Goal: Task Accomplishment & Management: Complete application form

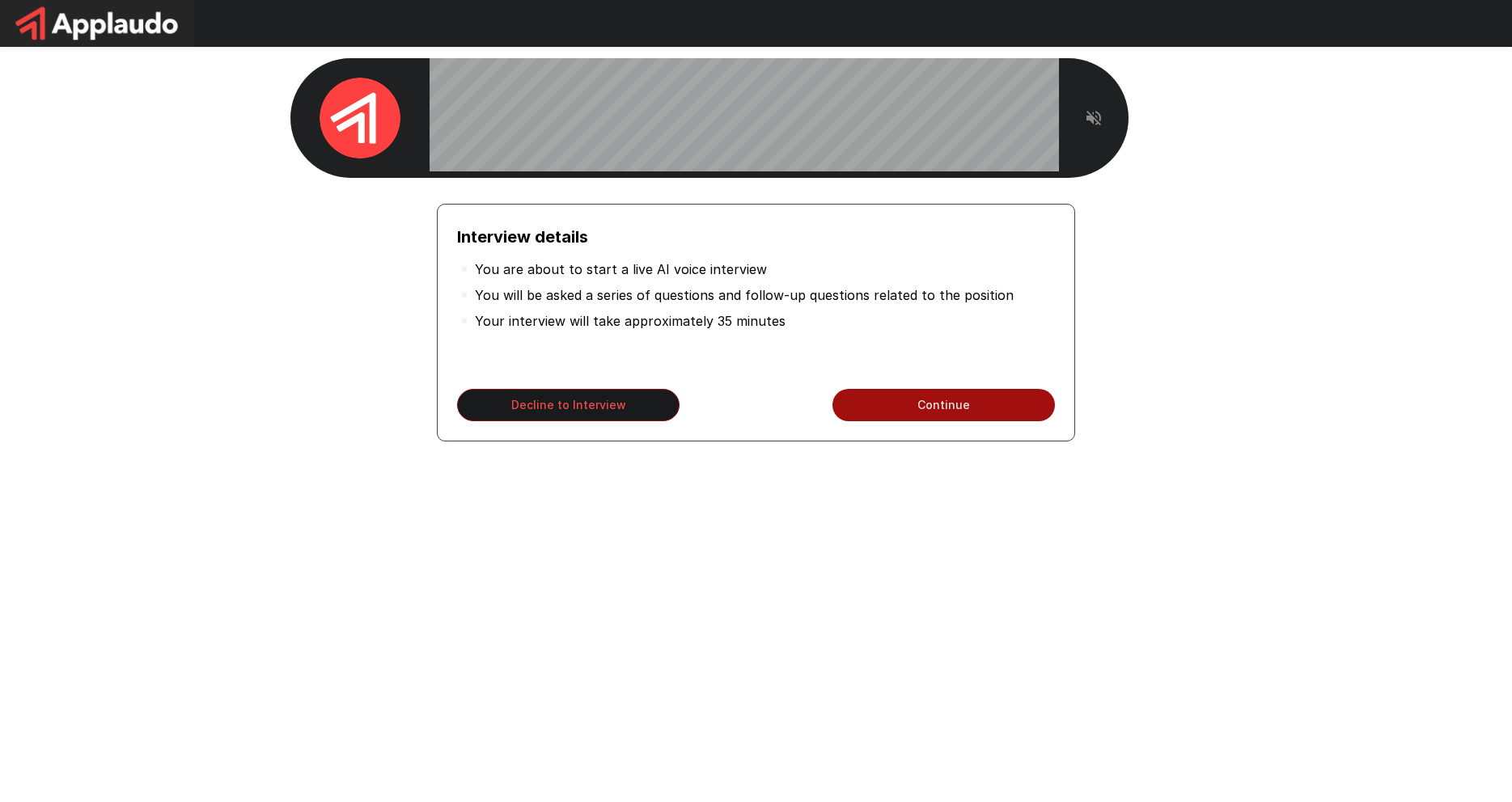
click at [1089, 109] on icon "Read questions aloud" at bounding box center [1094, 119] width 20 height 20
click at [1264, 335] on div "Interview details You are about to start a live AI voice interview You will be …" at bounding box center [756, 289] width 1512 height 577
click at [930, 405] on button "Continue" at bounding box center [944, 405] width 223 height 32
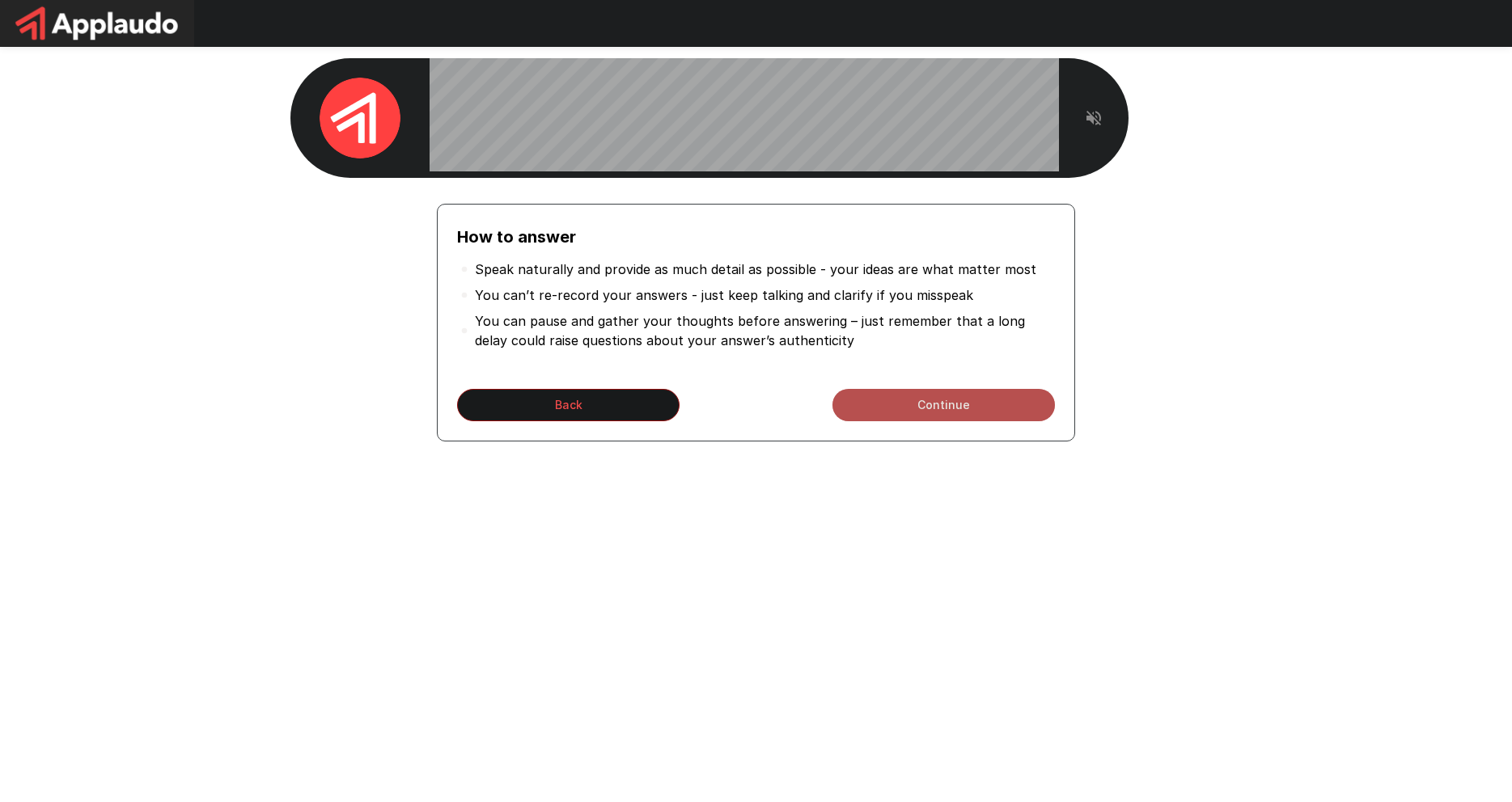
click at [926, 413] on button "Continue" at bounding box center [944, 405] width 223 height 32
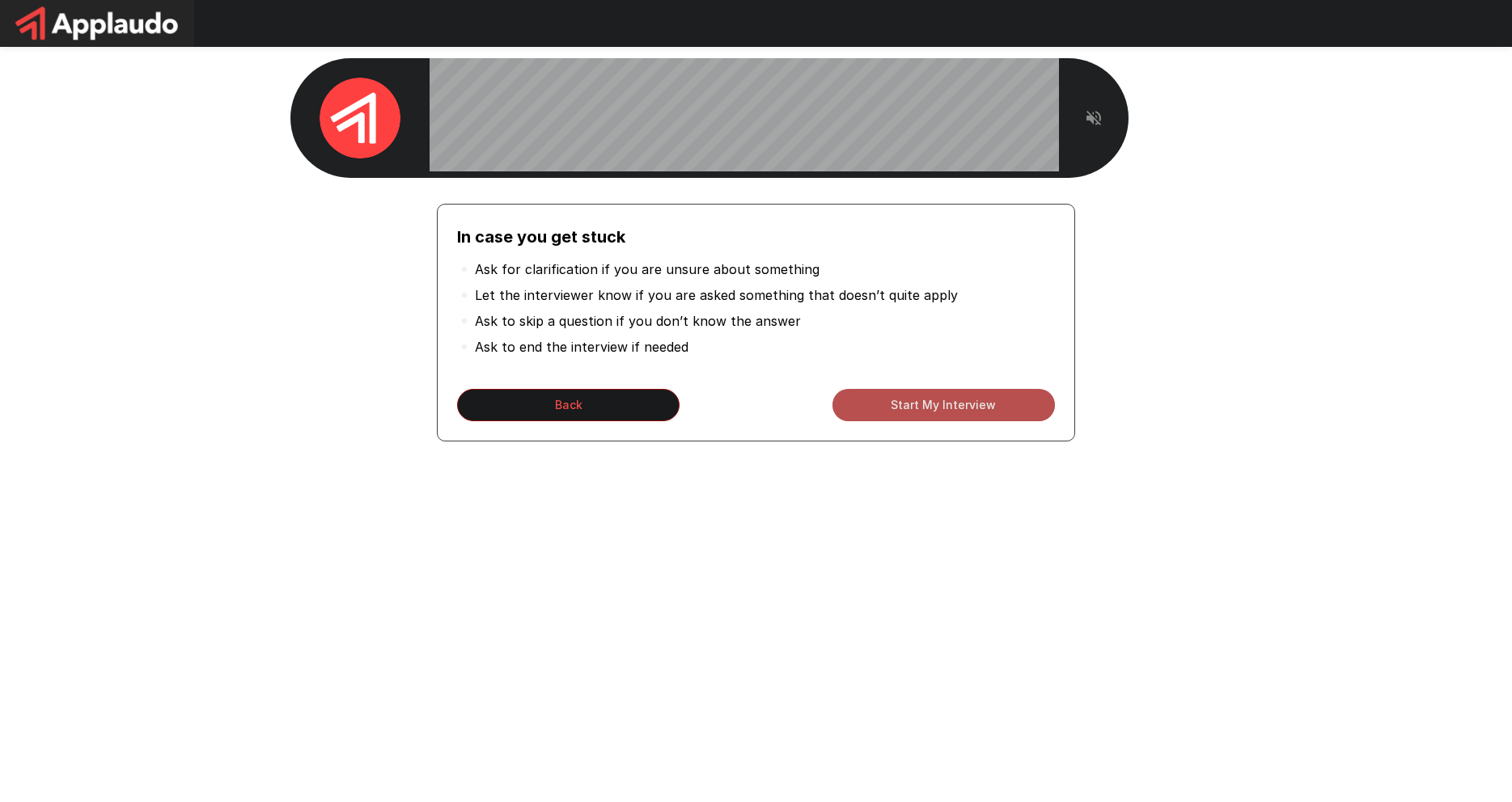
click at [941, 400] on button "Start My Interview" at bounding box center [944, 405] width 223 height 32
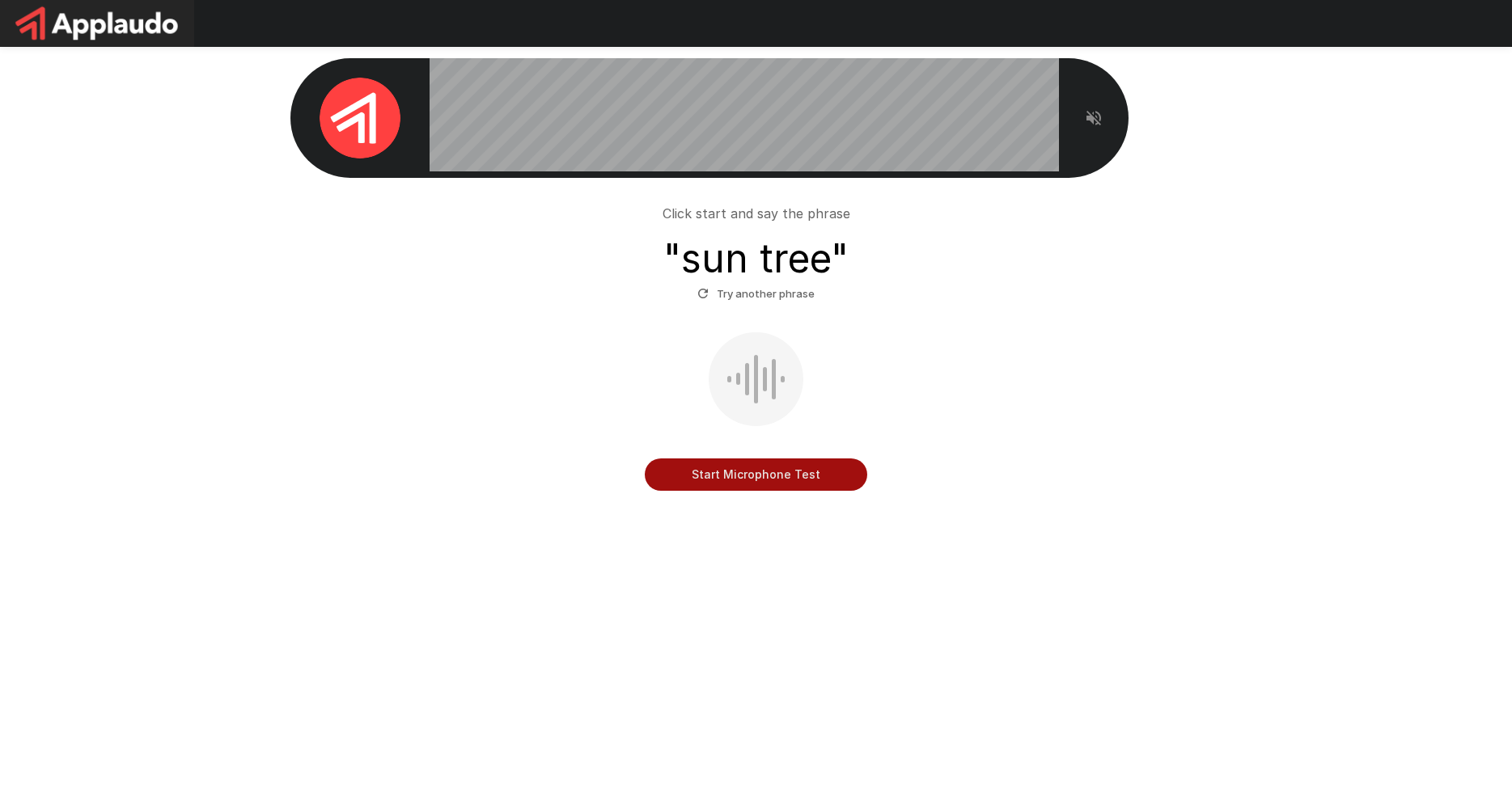
click at [755, 469] on button "Start Microphone Test" at bounding box center [756, 474] width 223 height 32
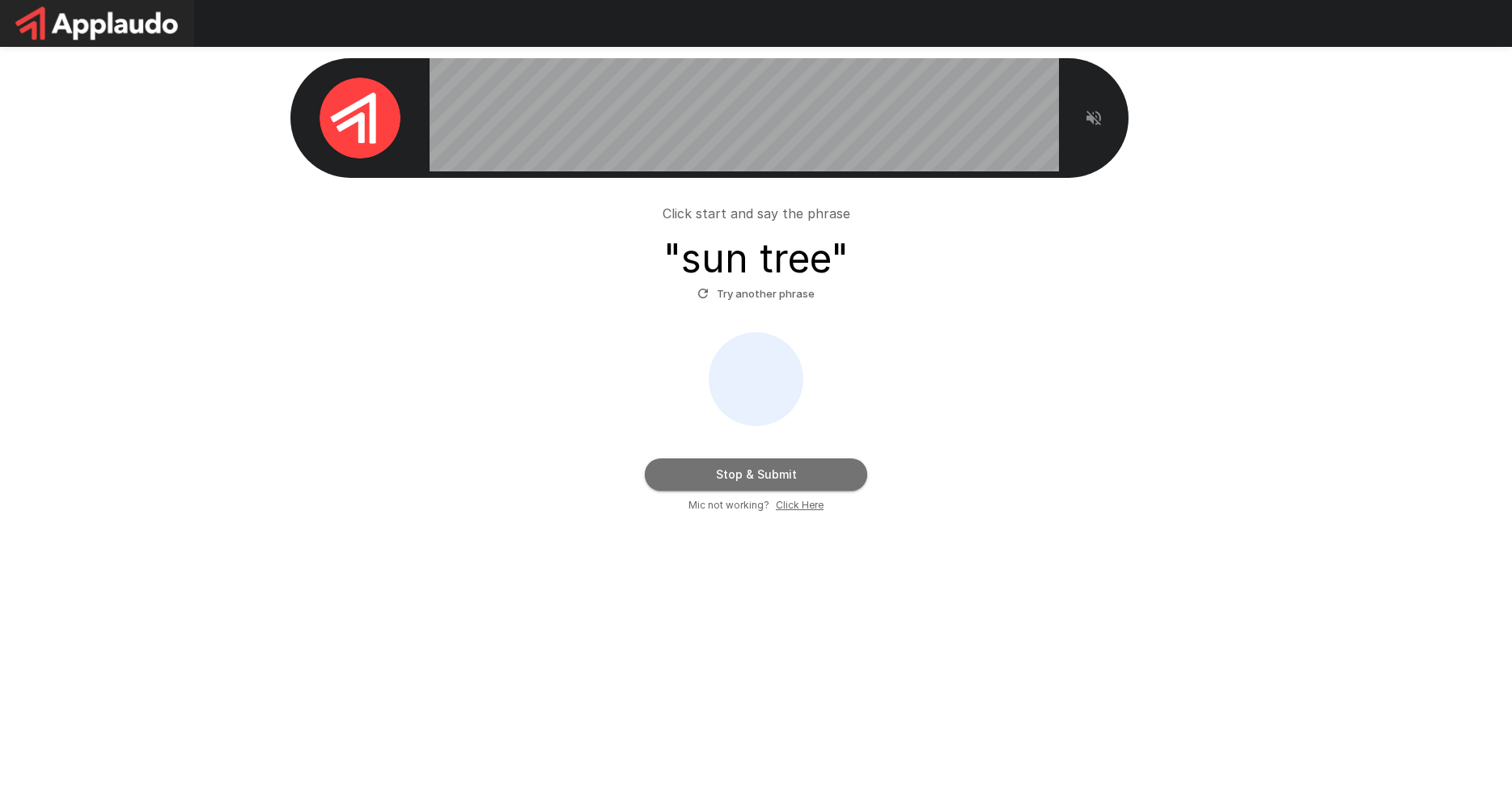
click at [743, 471] on button "Stop & Submit" at bounding box center [756, 474] width 223 height 32
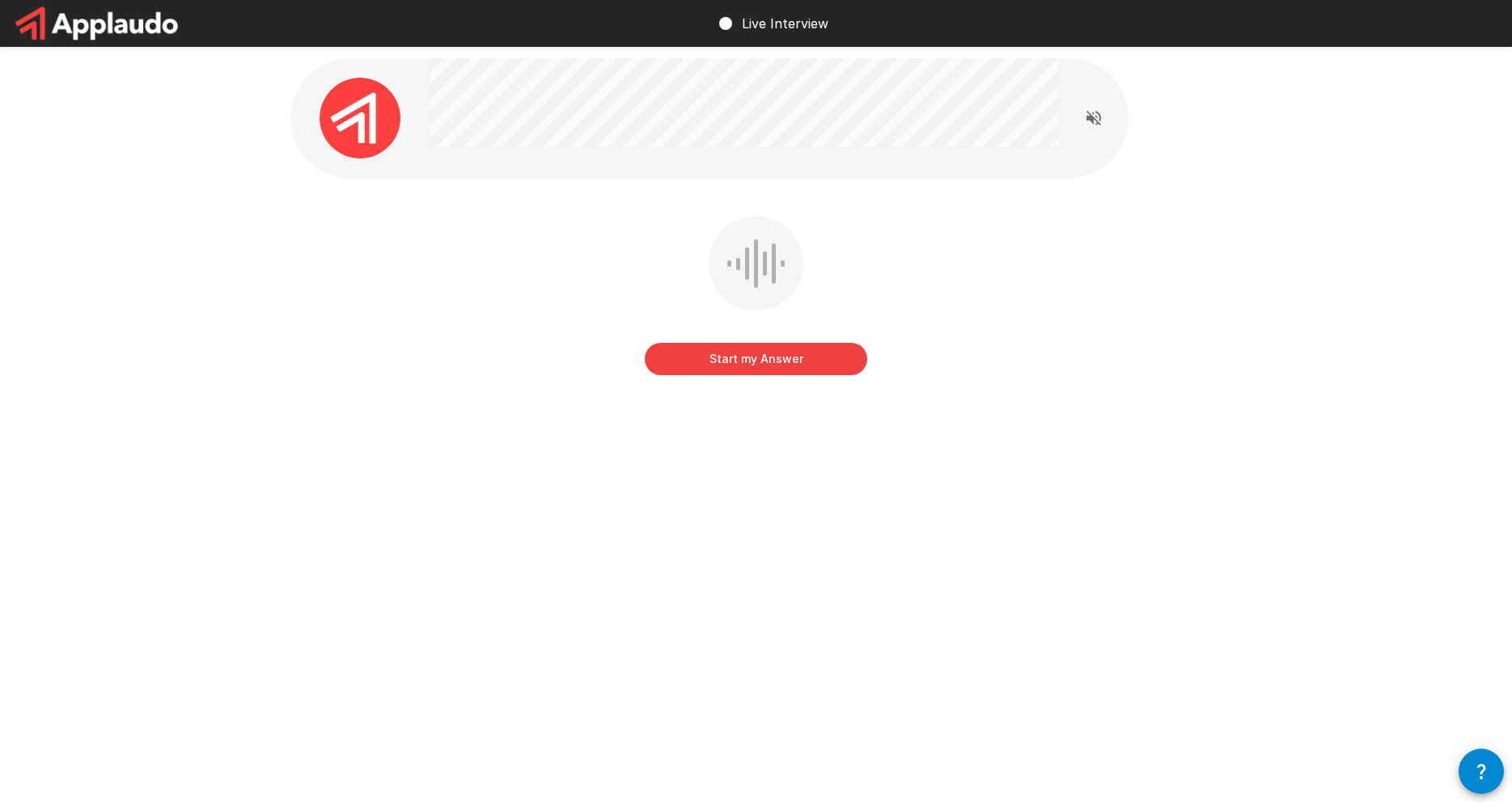
click at [832, 160] on div at bounding box center [744, 118] width 629 height 119
click at [733, 353] on button "Start my Answer" at bounding box center [756, 359] width 223 height 32
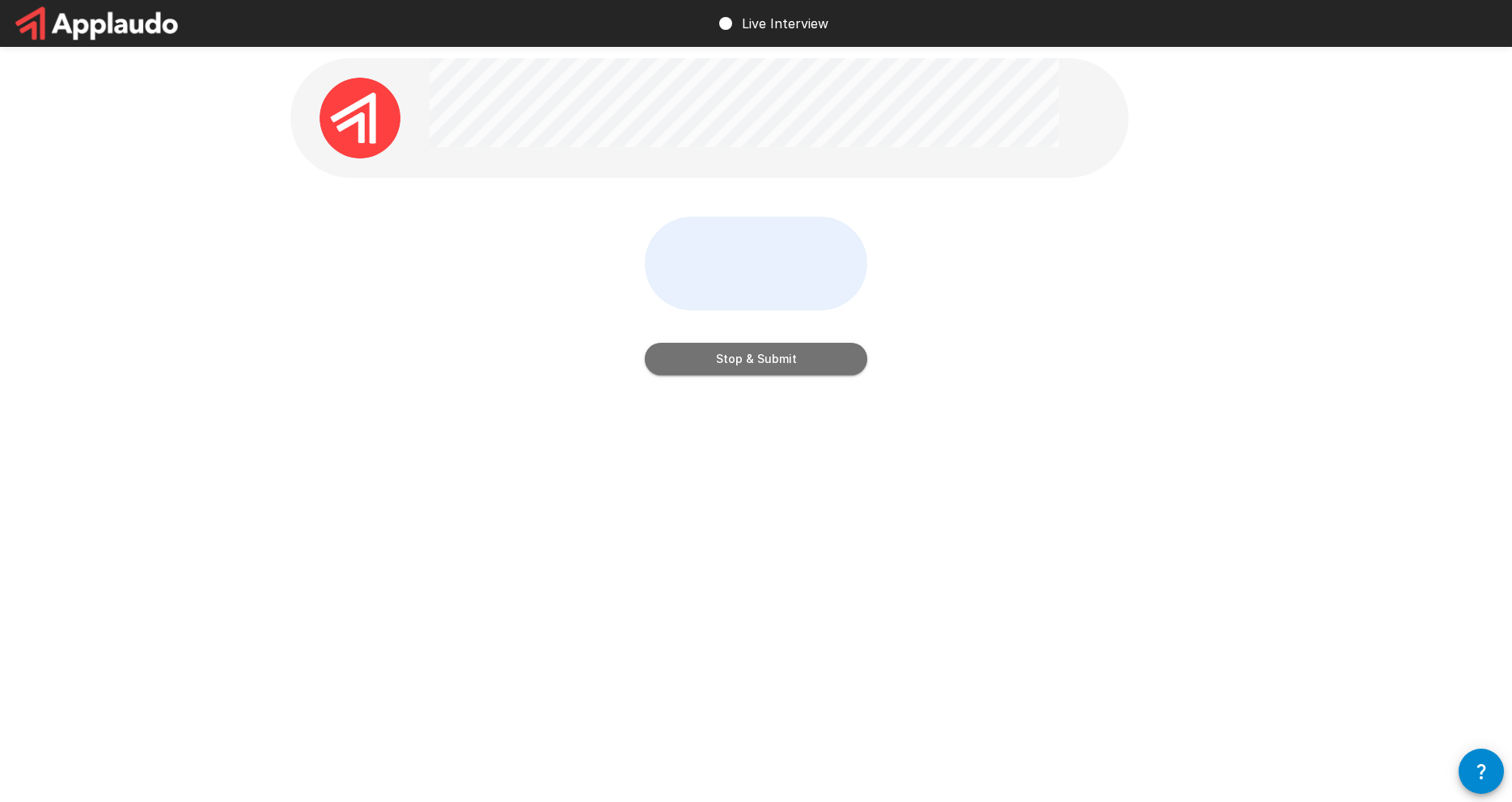
click at [737, 347] on button "Stop & Submit" at bounding box center [756, 359] width 223 height 32
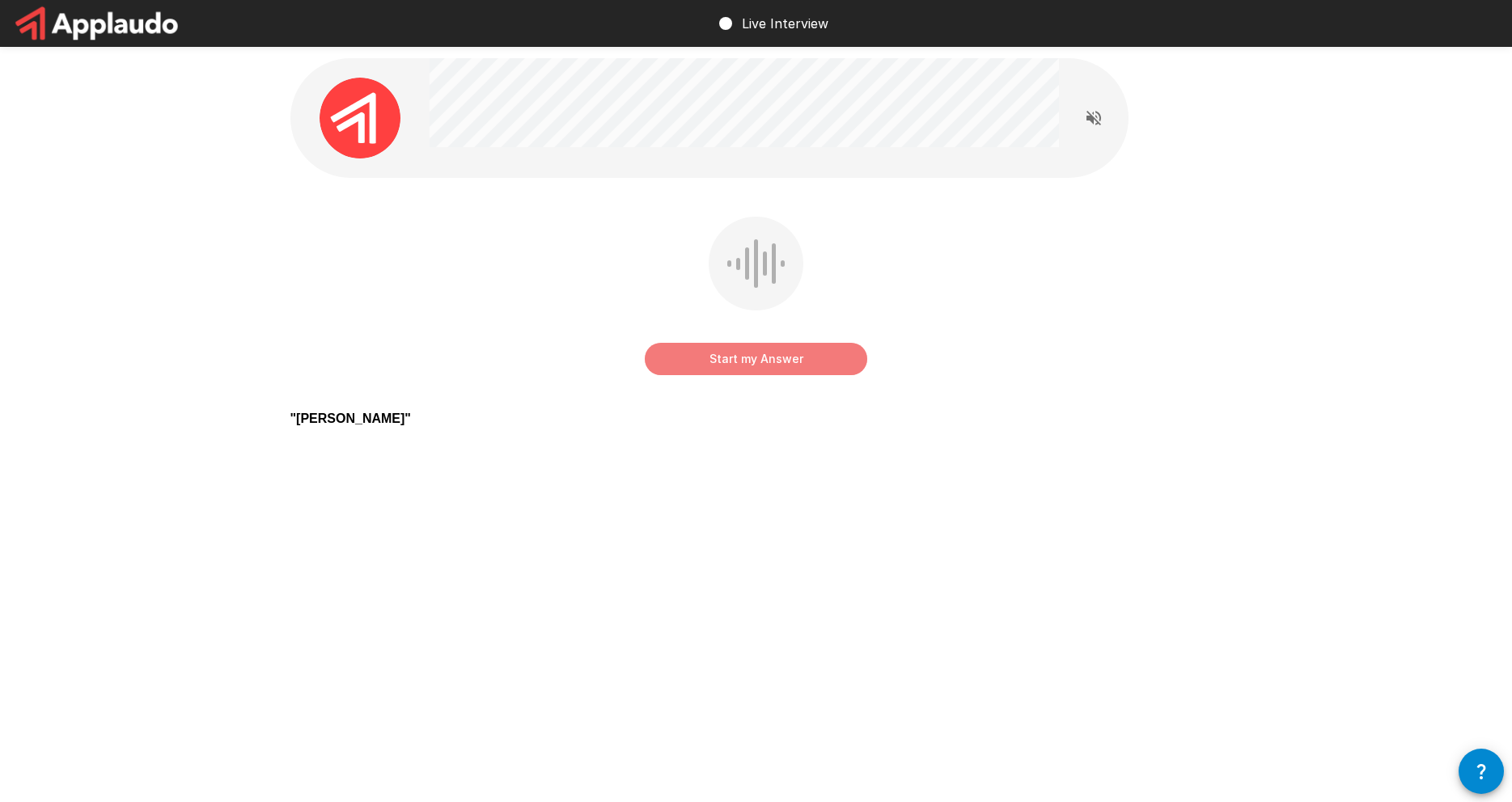
click at [773, 359] on button "Start my Answer" at bounding box center [756, 359] width 223 height 32
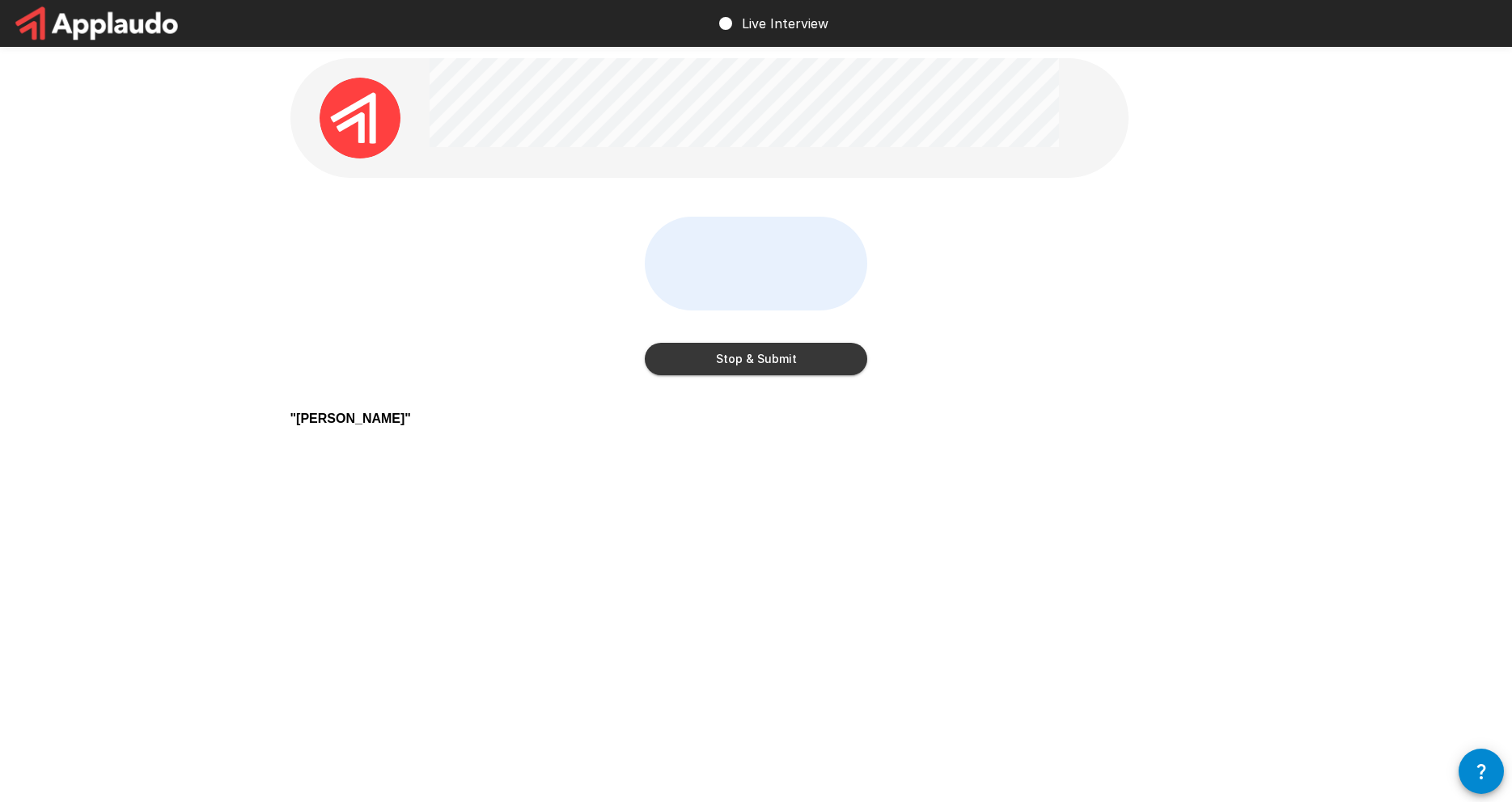
click at [770, 360] on button "Stop & Submit" at bounding box center [756, 359] width 223 height 32
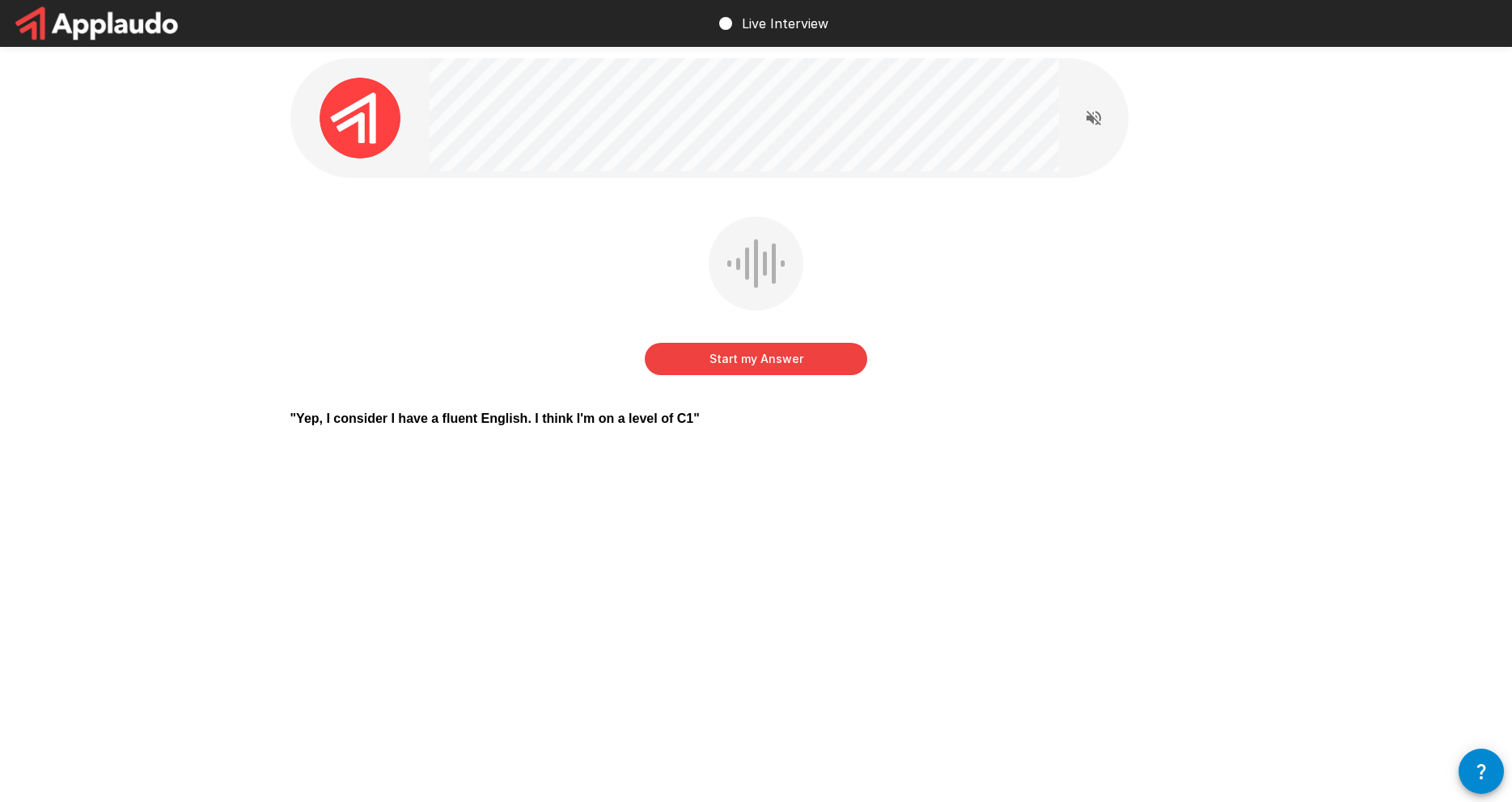
click at [779, 365] on button "Start my Answer" at bounding box center [756, 359] width 223 height 32
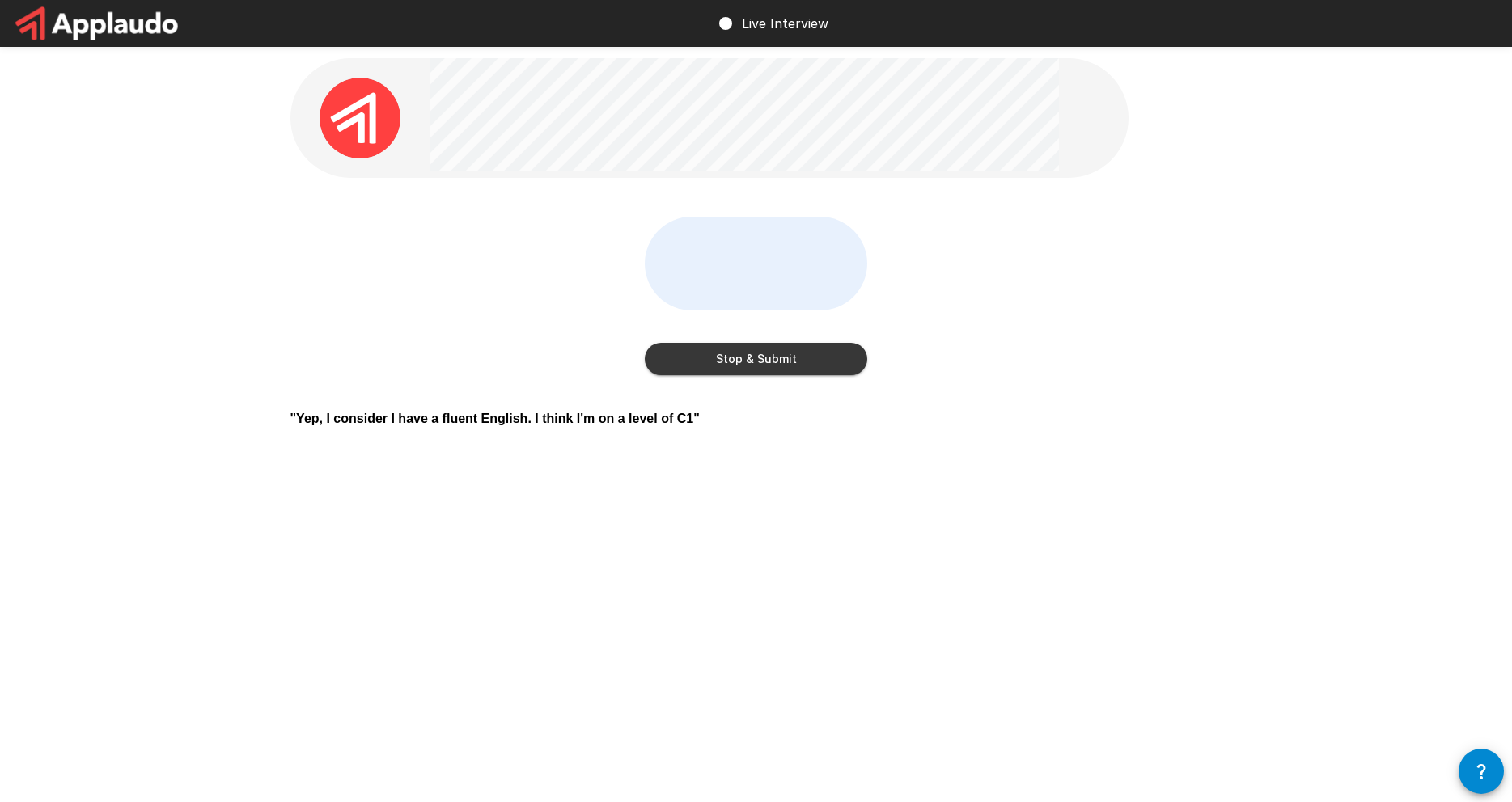
click at [777, 367] on button "Stop & Submit" at bounding box center [756, 359] width 223 height 32
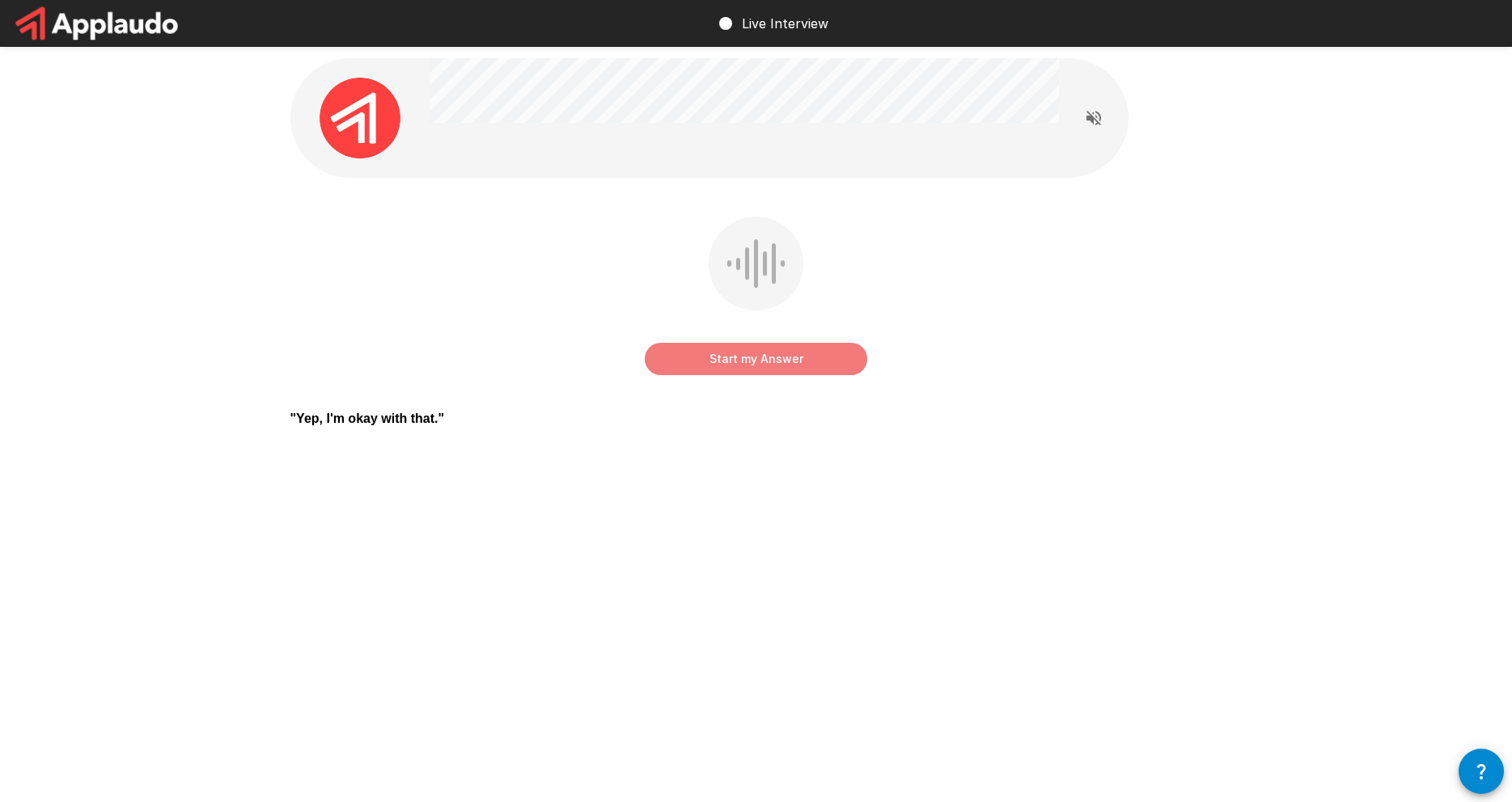
click at [777, 367] on button "Start my Answer" at bounding box center [756, 359] width 223 height 32
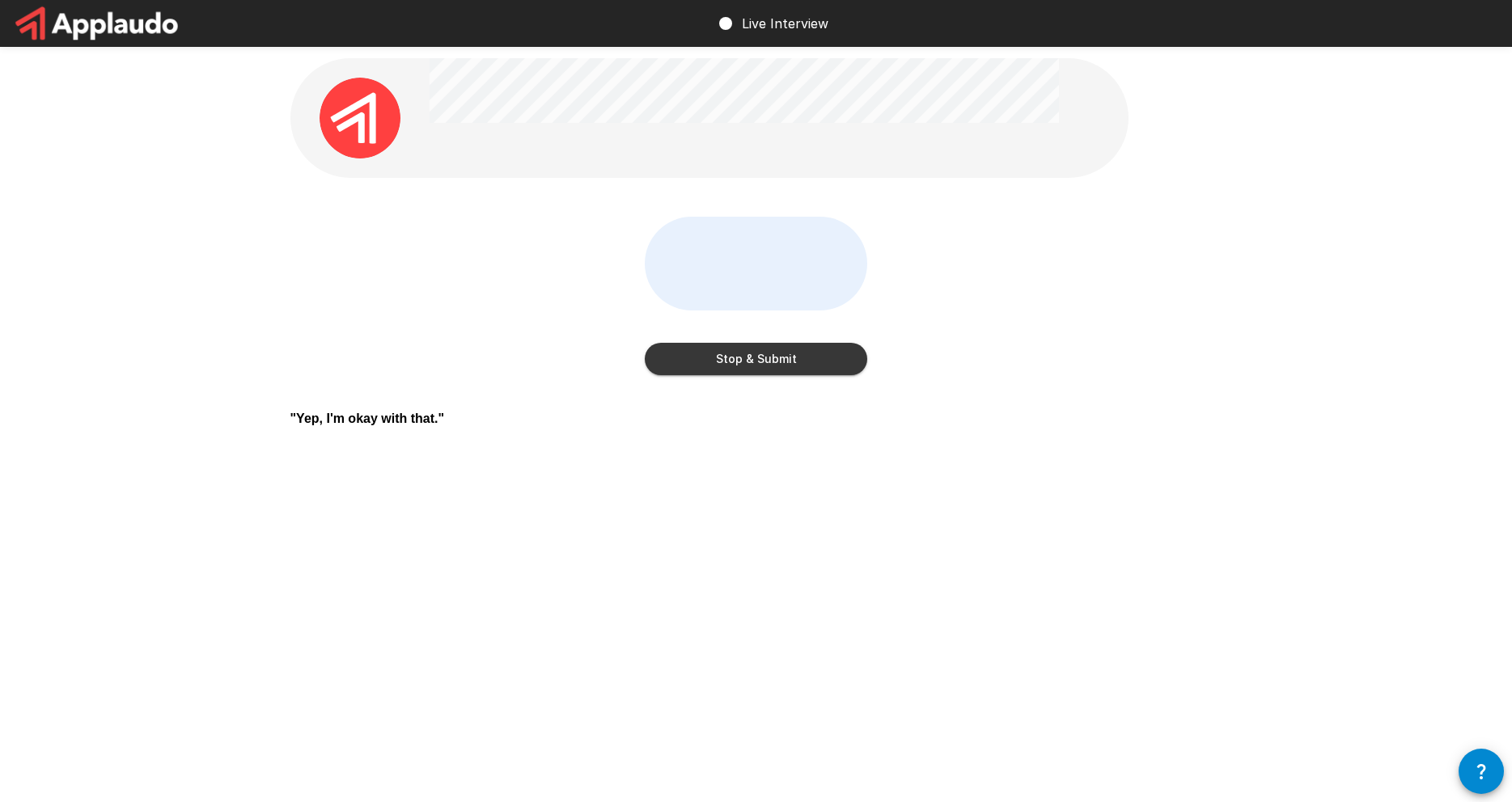
click at [777, 367] on button "Stop & Submit" at bounding box center [756, 359] width 223 height 32
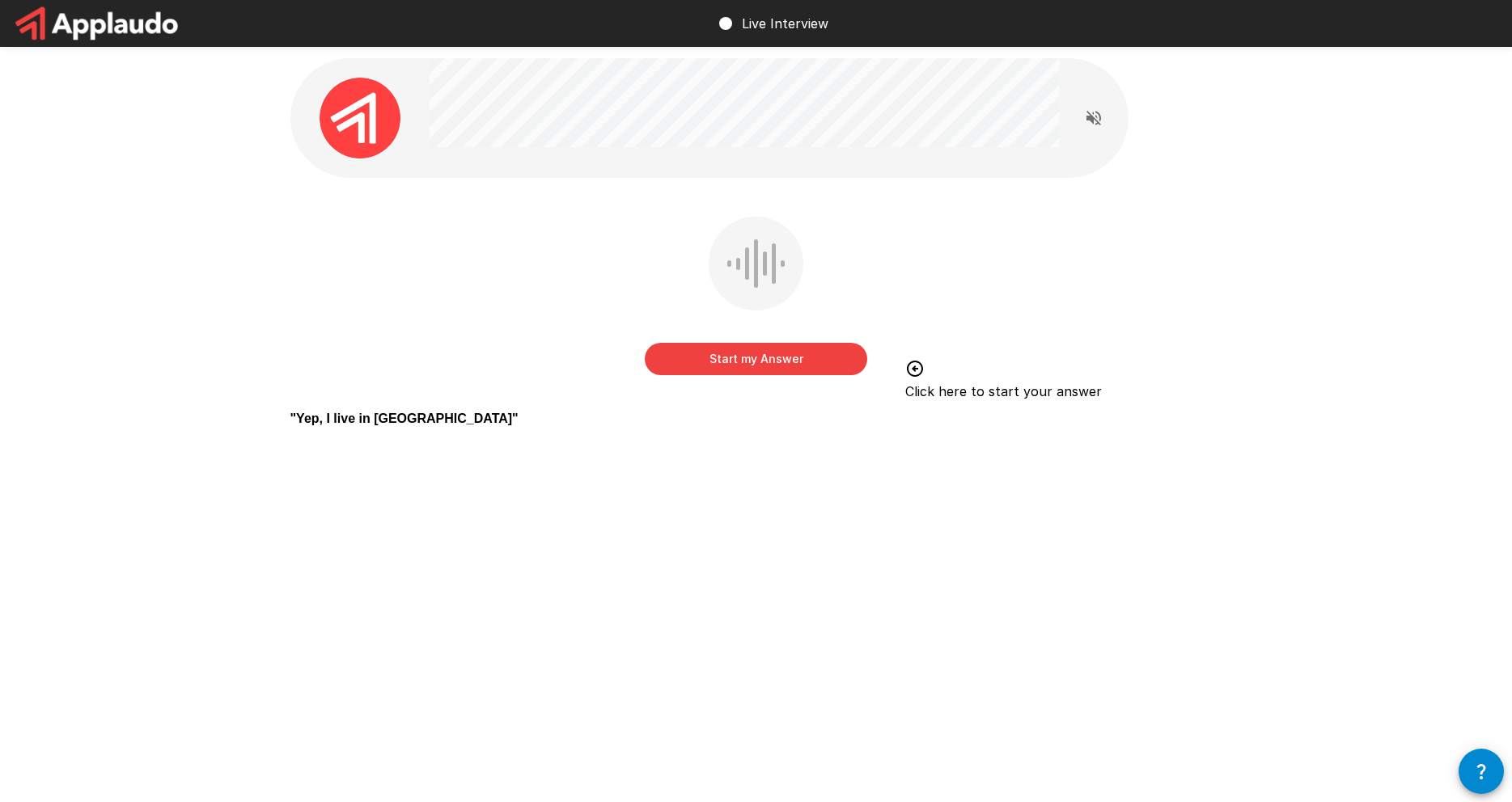
click at [769, 356] on button "Start my Answer" at bounding box center [756, 359] width 223 height 32
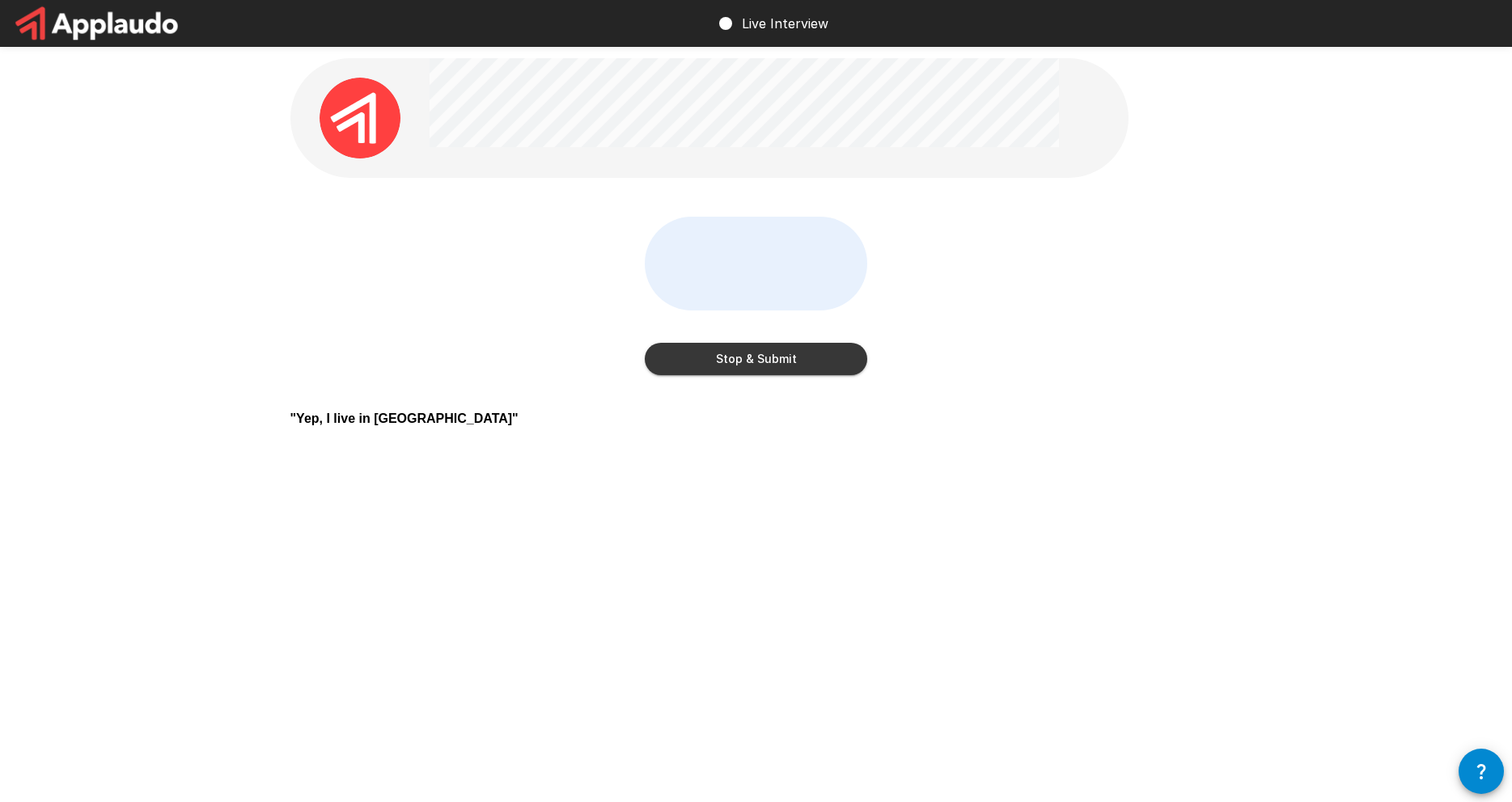
click at [766, 367] on button "Stop & Submit" at bounding box center [756, 359] width 223 height 32
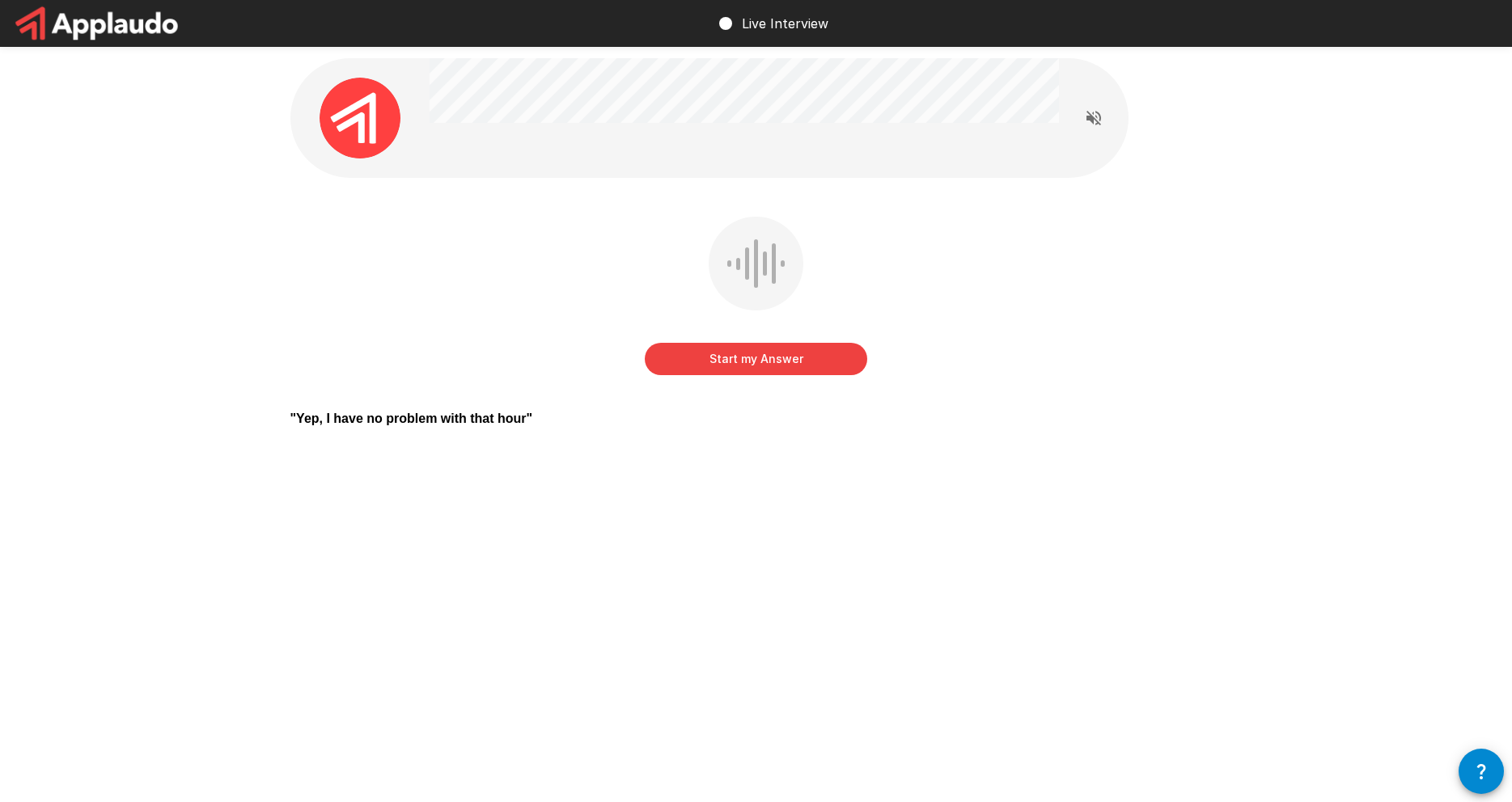
click at [764, 357] on button "Start my Answer" at bounding box center [756, 359] width 223 height 32
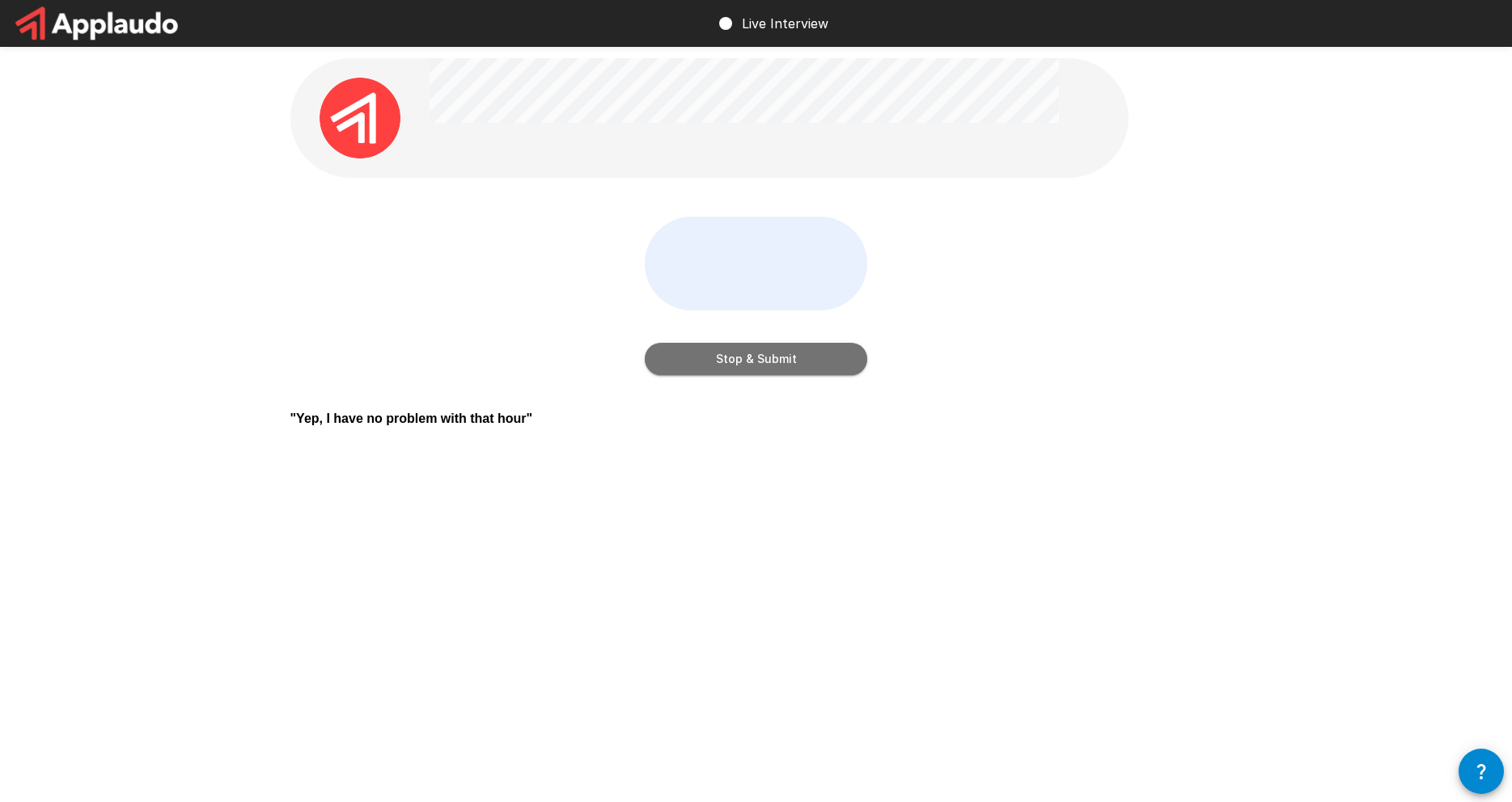
click at [764, 357] on button "Stop & Submit" at bounding box center [756, 359] width 223 height 32
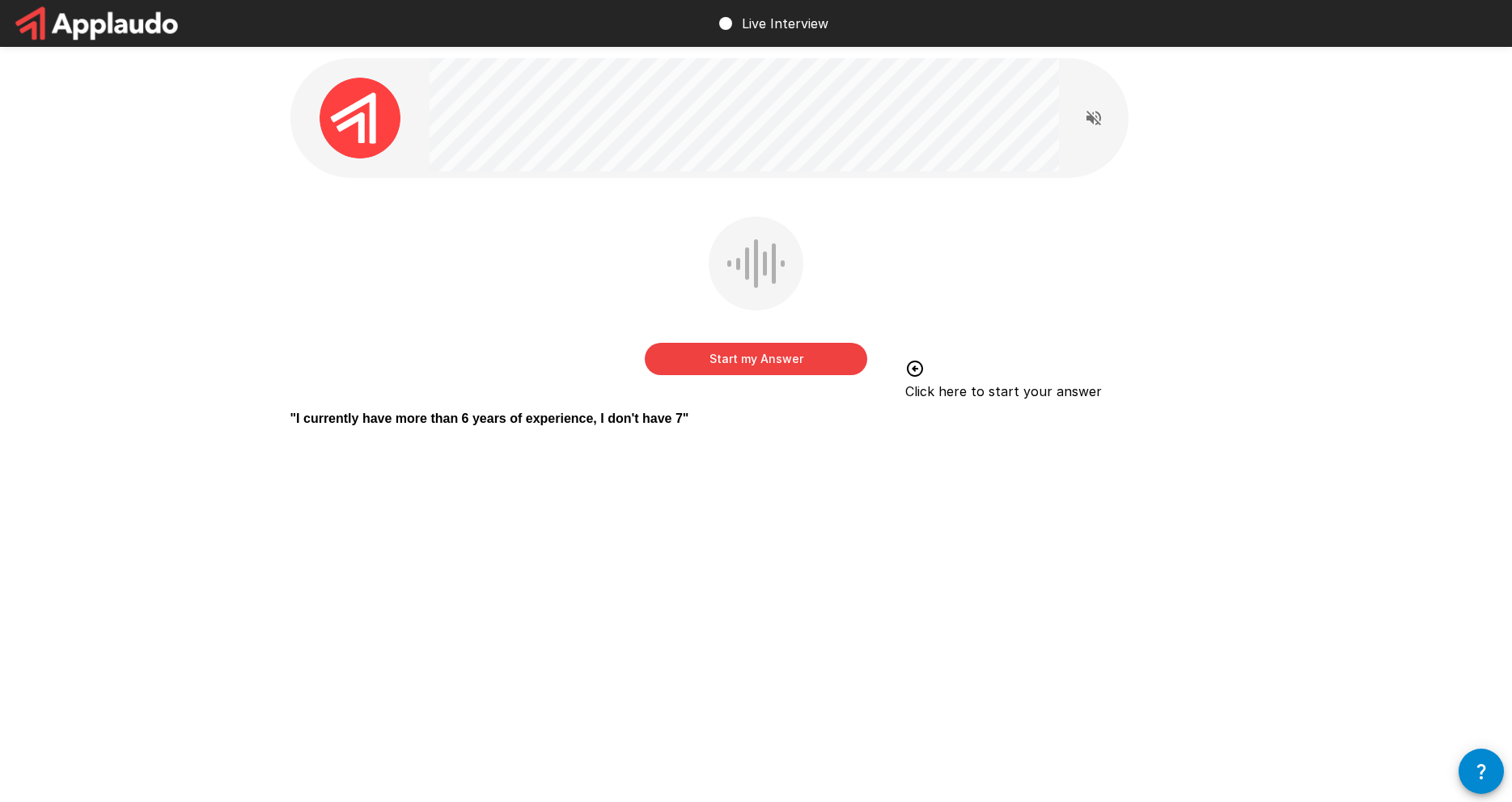
click at [710, 355] on button "Start my Answer" at bounding box center [756, 359] width 223 height 32
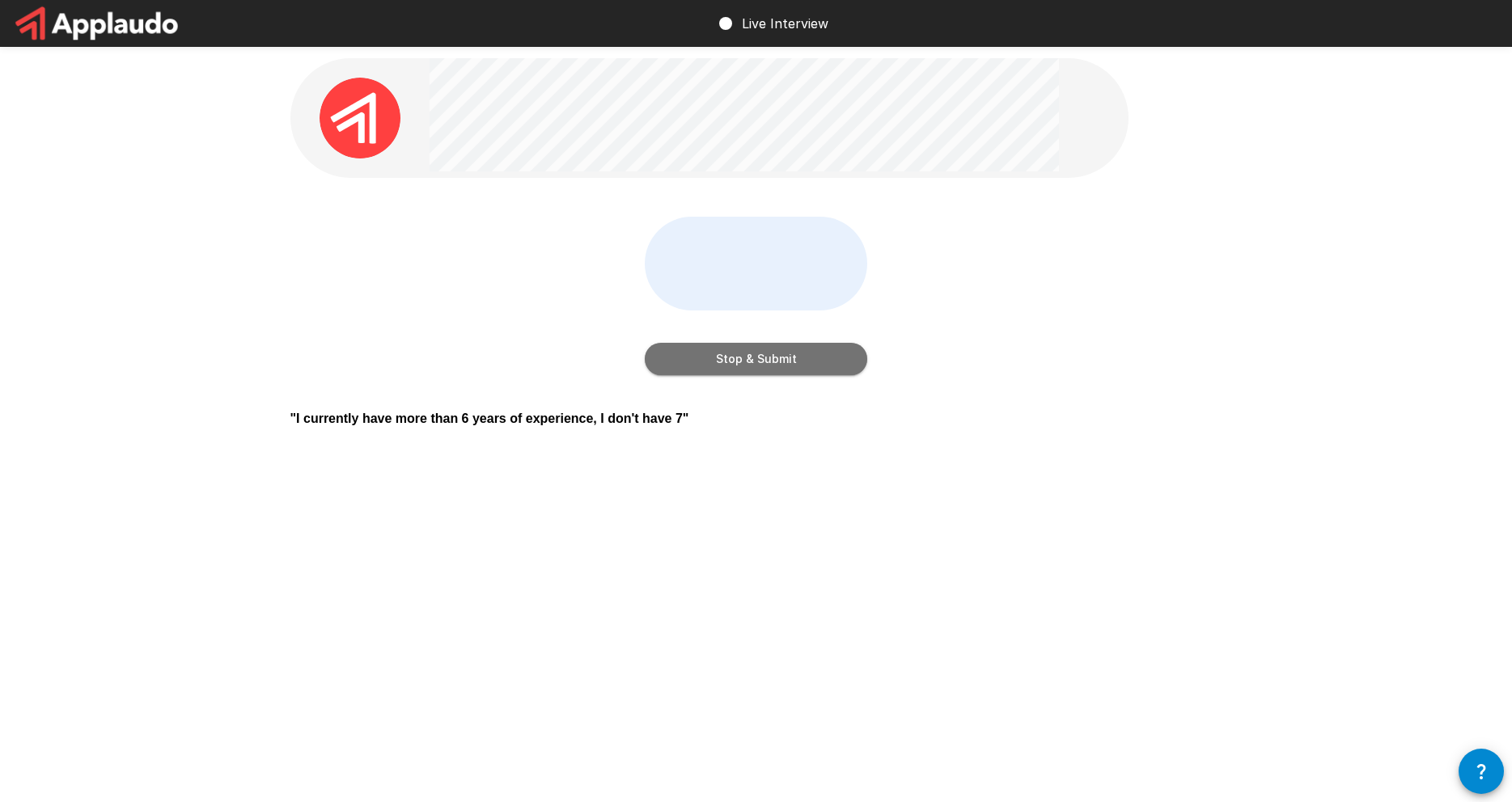
click at [787, 353] on button "Stop & Submit" at bounding box center [756, 359] width 223 height 32
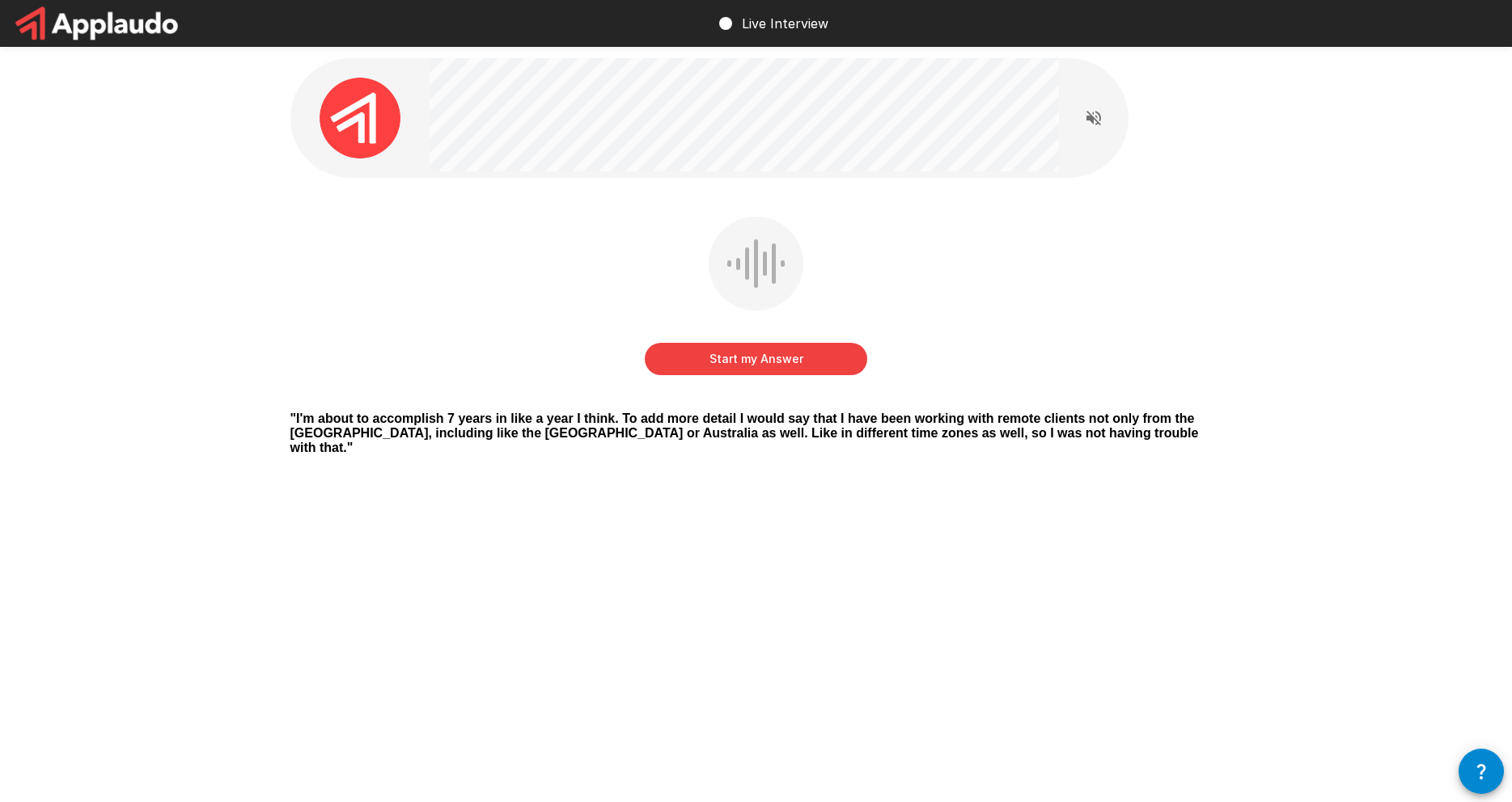
click at [787, 353] on button "Start my Answer" at bounding box center [756, 359] width 223 height 32
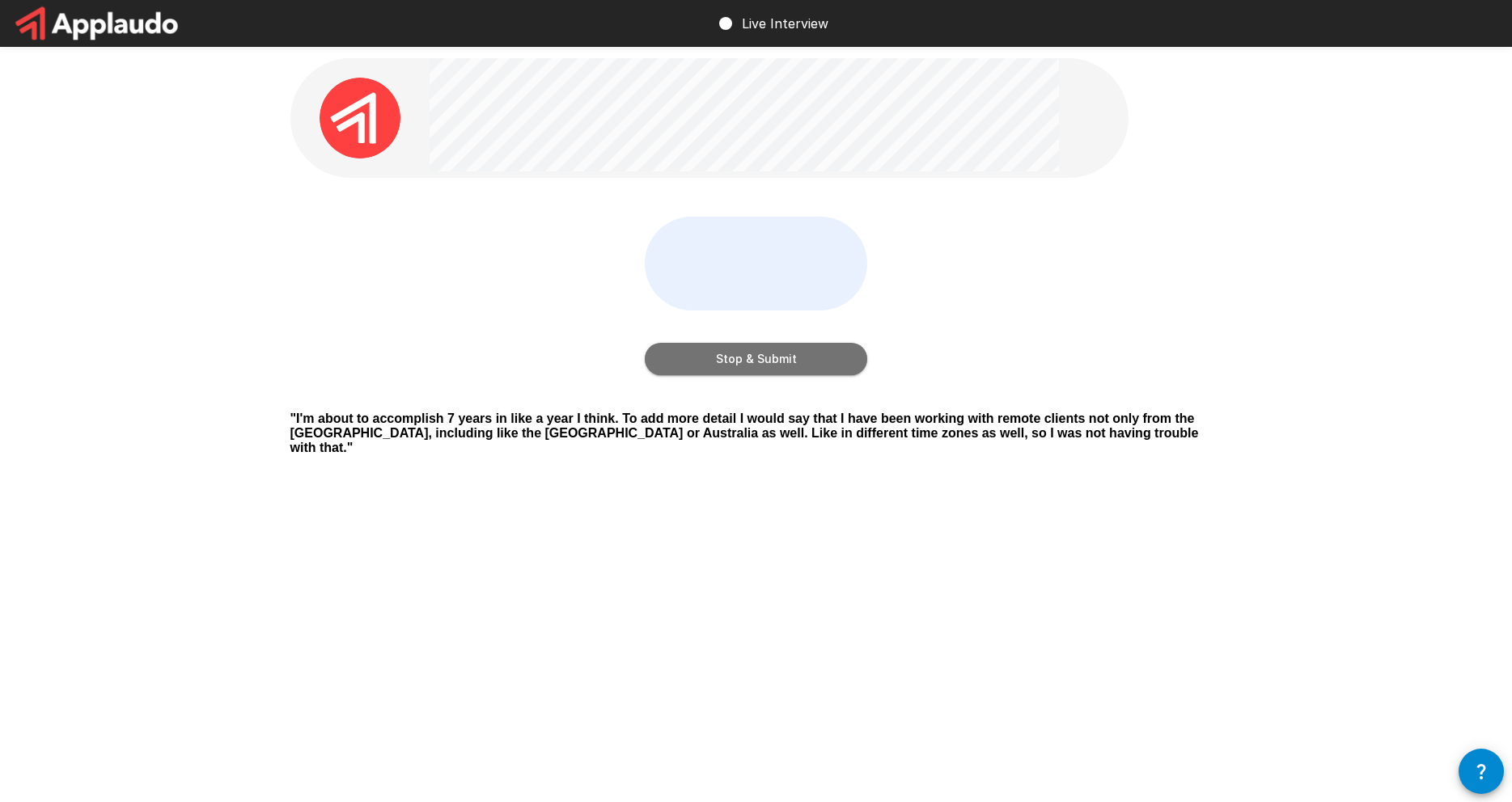
click at [787, 353] on button "Stop & Submit" at bounding box center [756, 359] width 223 height 32
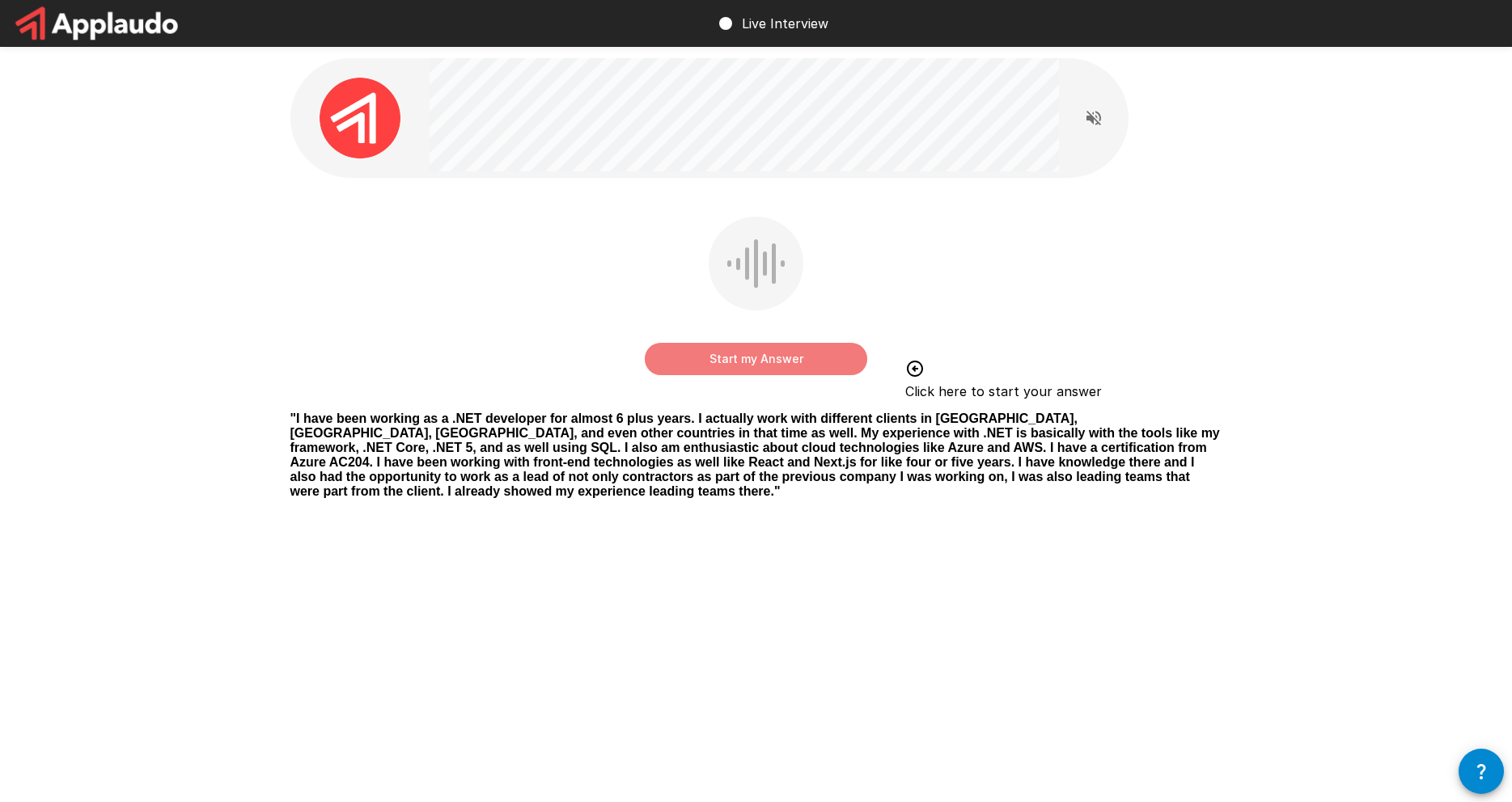
click at [779, 358] on button "Start my Answer" at bounding box center [756, 359] width 223 height 32
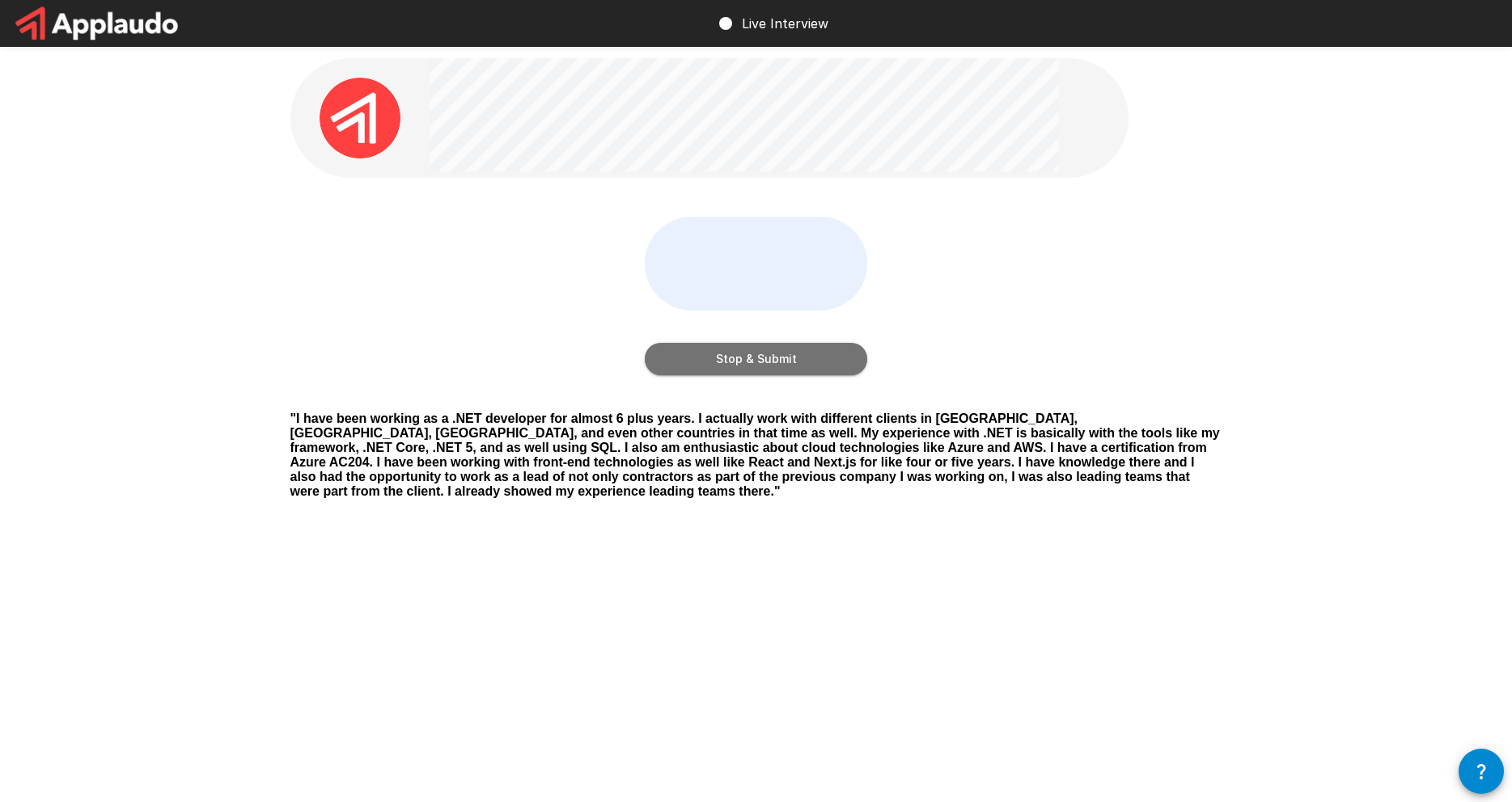
click at [779, 358] on button "Stop & Submit" at bounding box center [756, 359] width 223 height 32
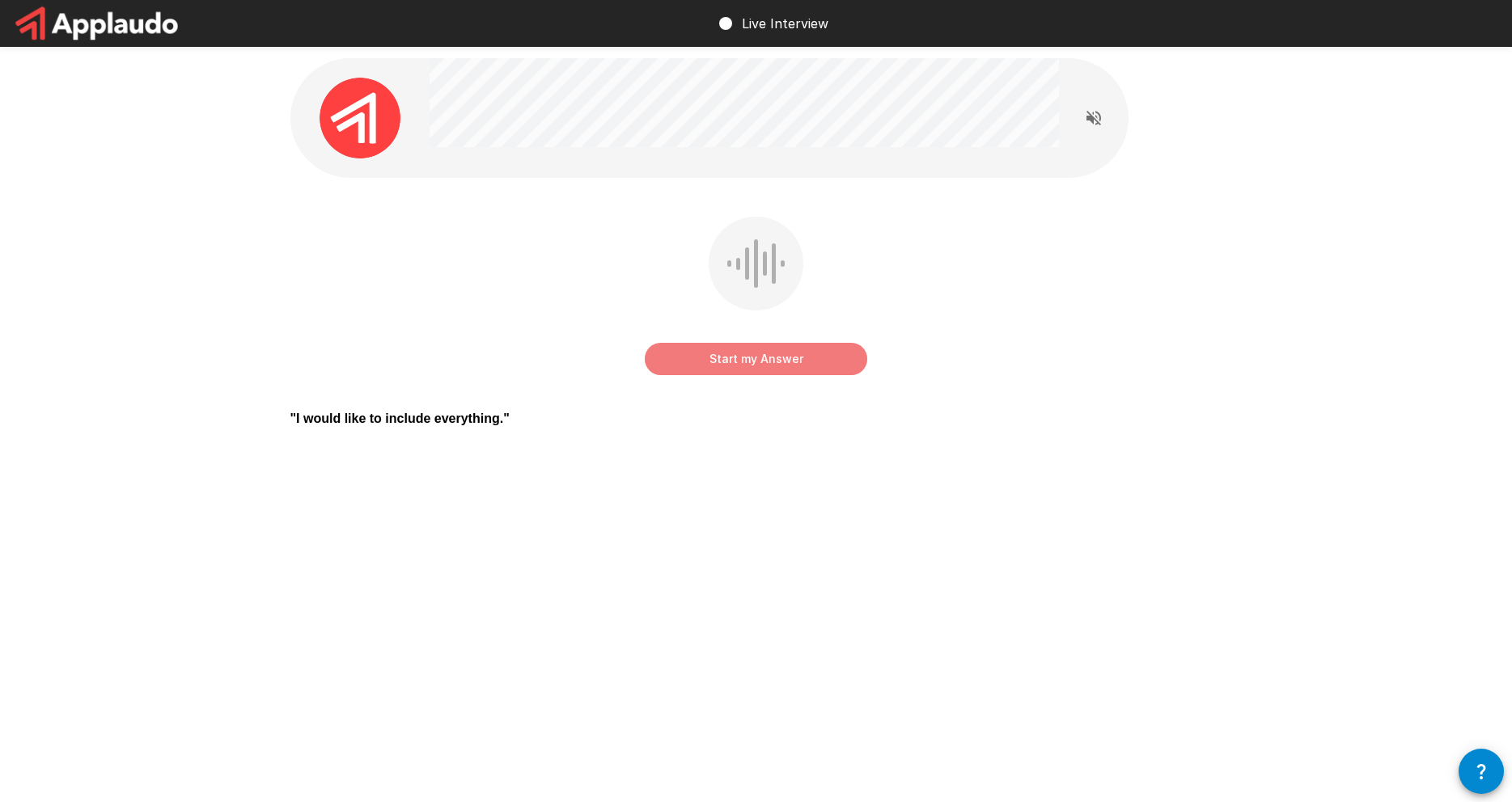
click at [762, 361] on button "Start my Answer" at bounding box center [756, 359] width 223 height 32
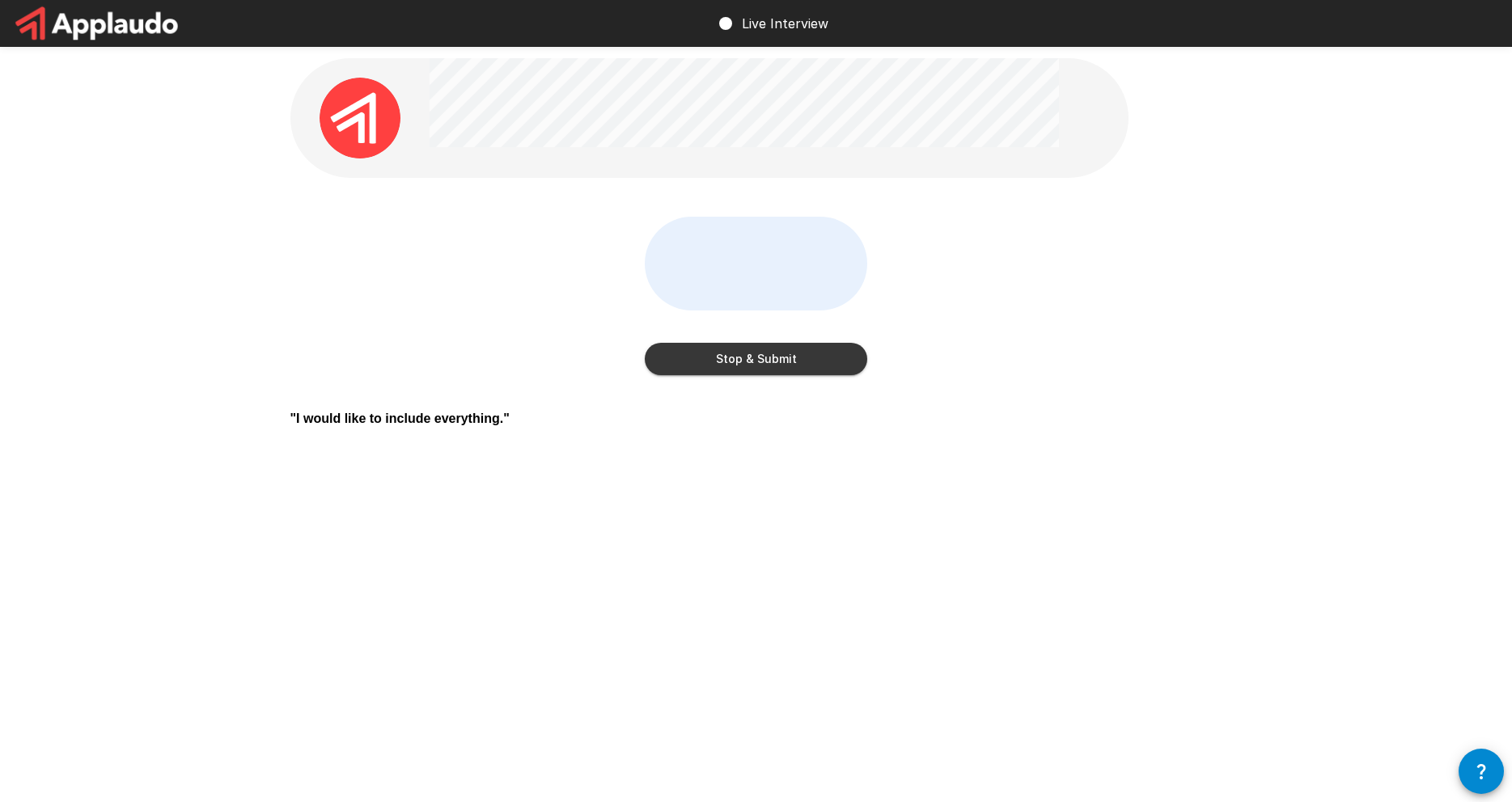
click at [762, 361] on button "Stop & Submit" at bounding box center [756, 359] width 223 height 32
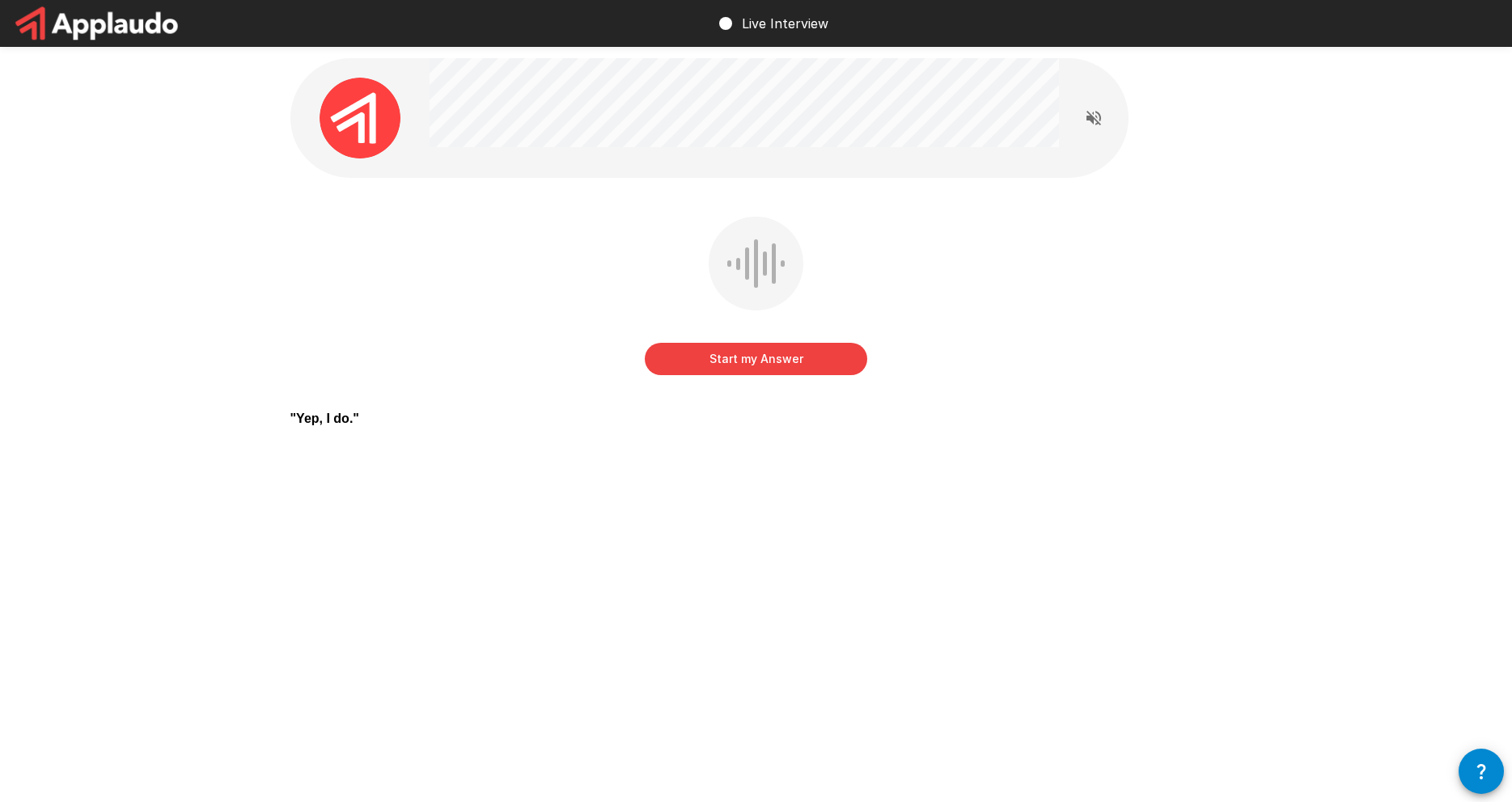
click at [760, 363] on button "Start my Answer" at bounding box center [756, 359] width 223 height 32
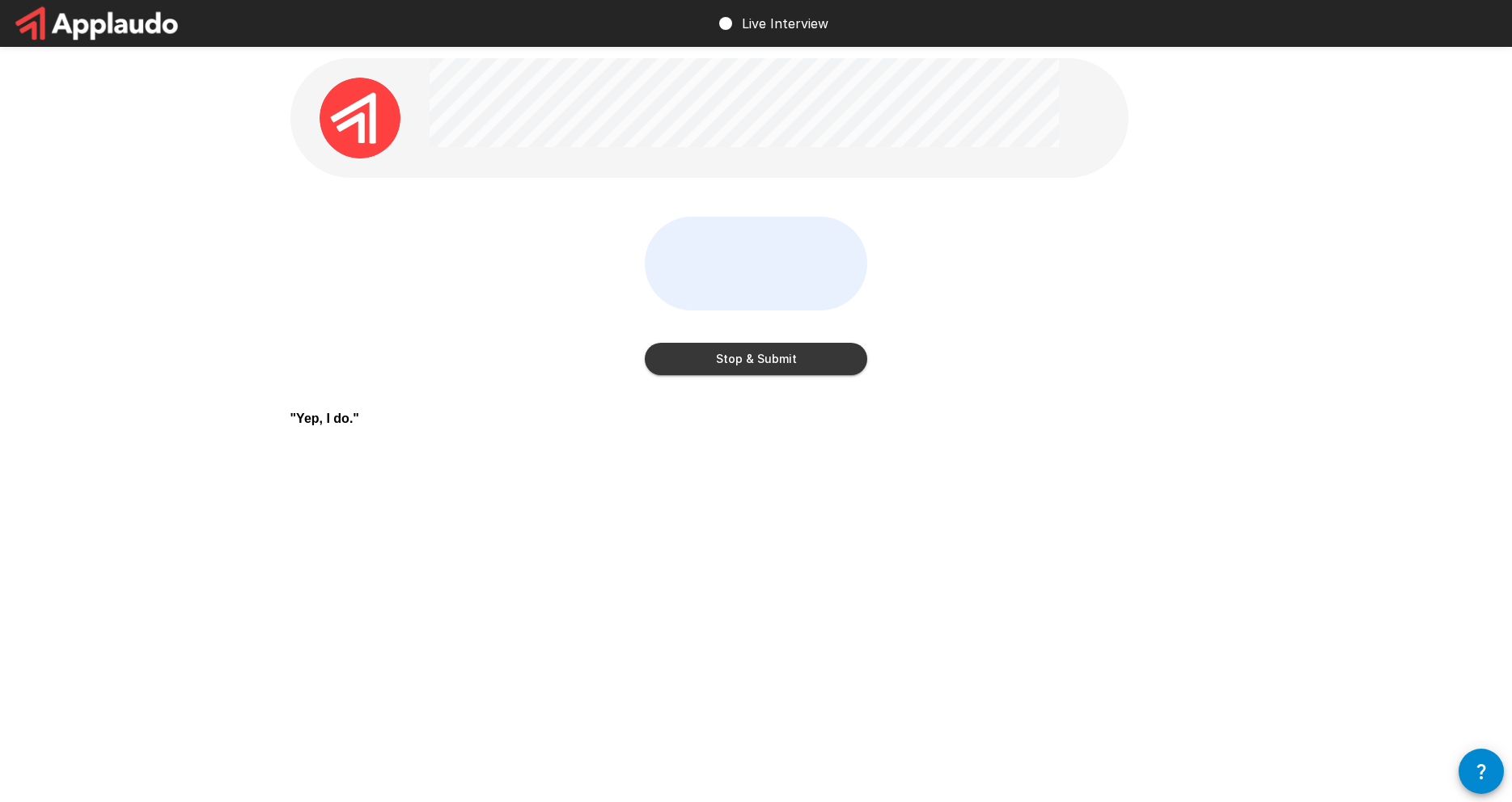
click at [804, 363] on button "Stop & Submit" at bounding box center [756, 359] width 223 height 32
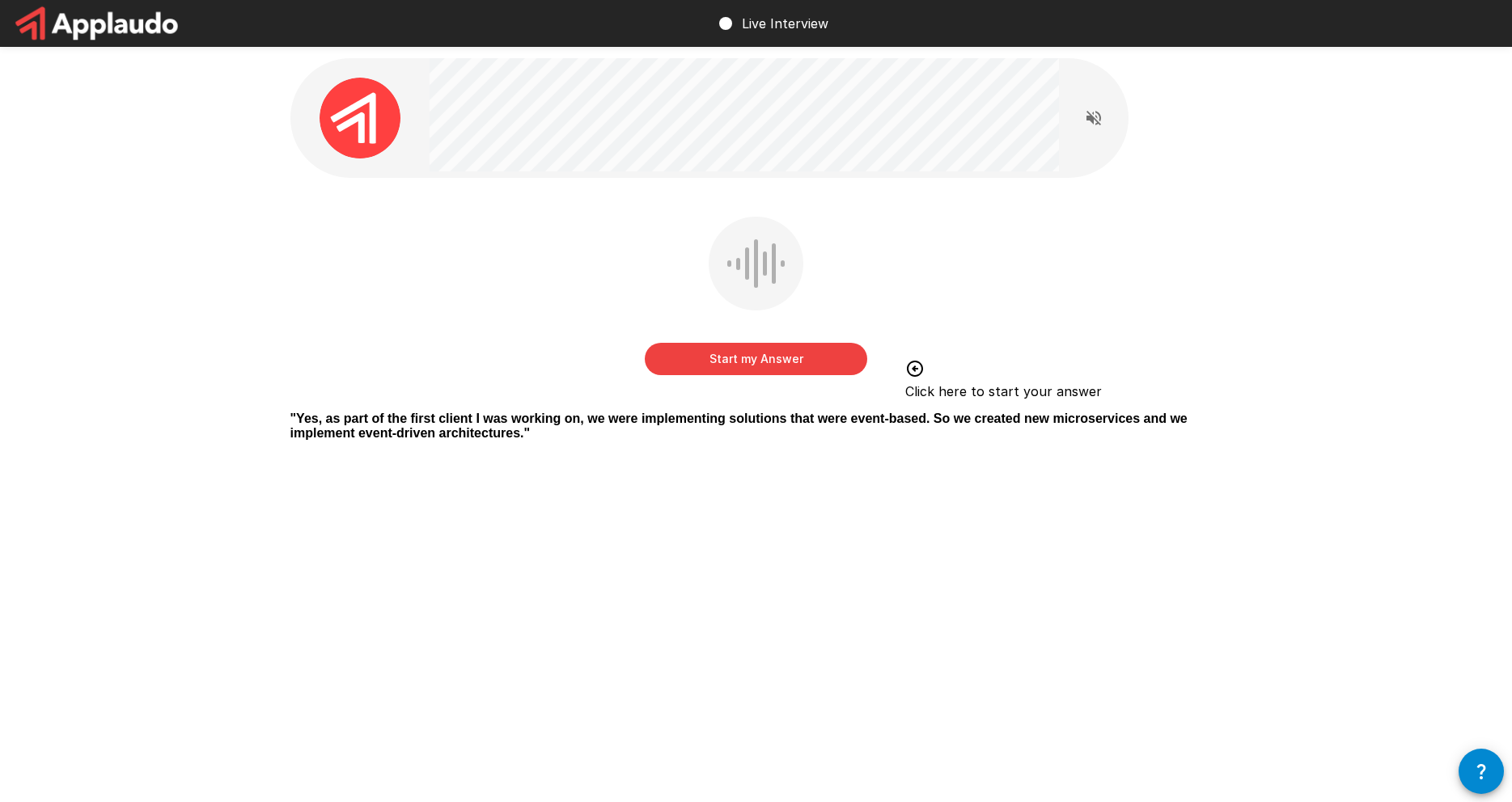
click at [804, 363] on button "Start my Answer" at bounding box center [756, 359] width 223 height 32
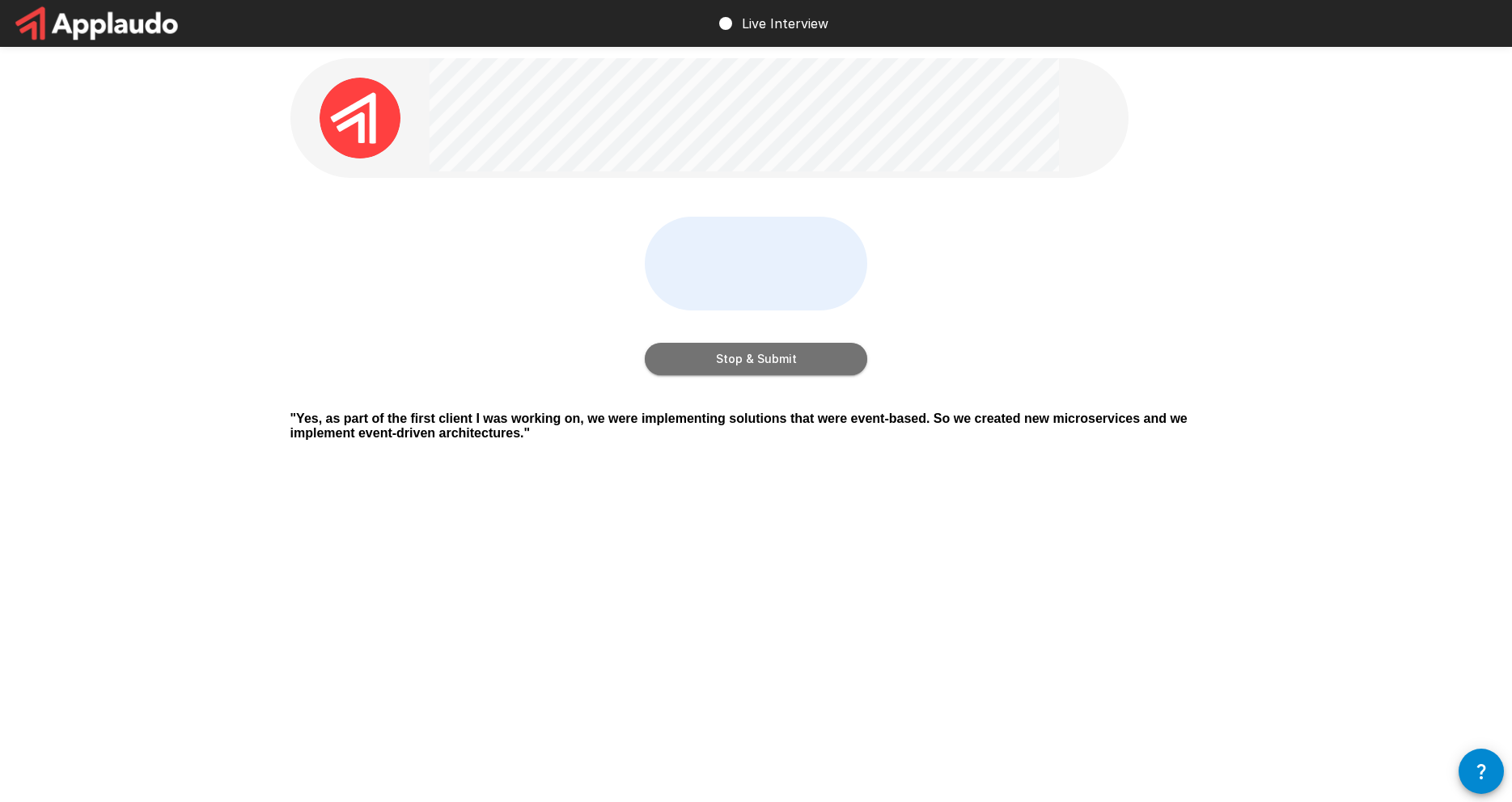
click at [804, 371] on button "Stop & Submit" at bounding box center [756, 359] width 223 height 32
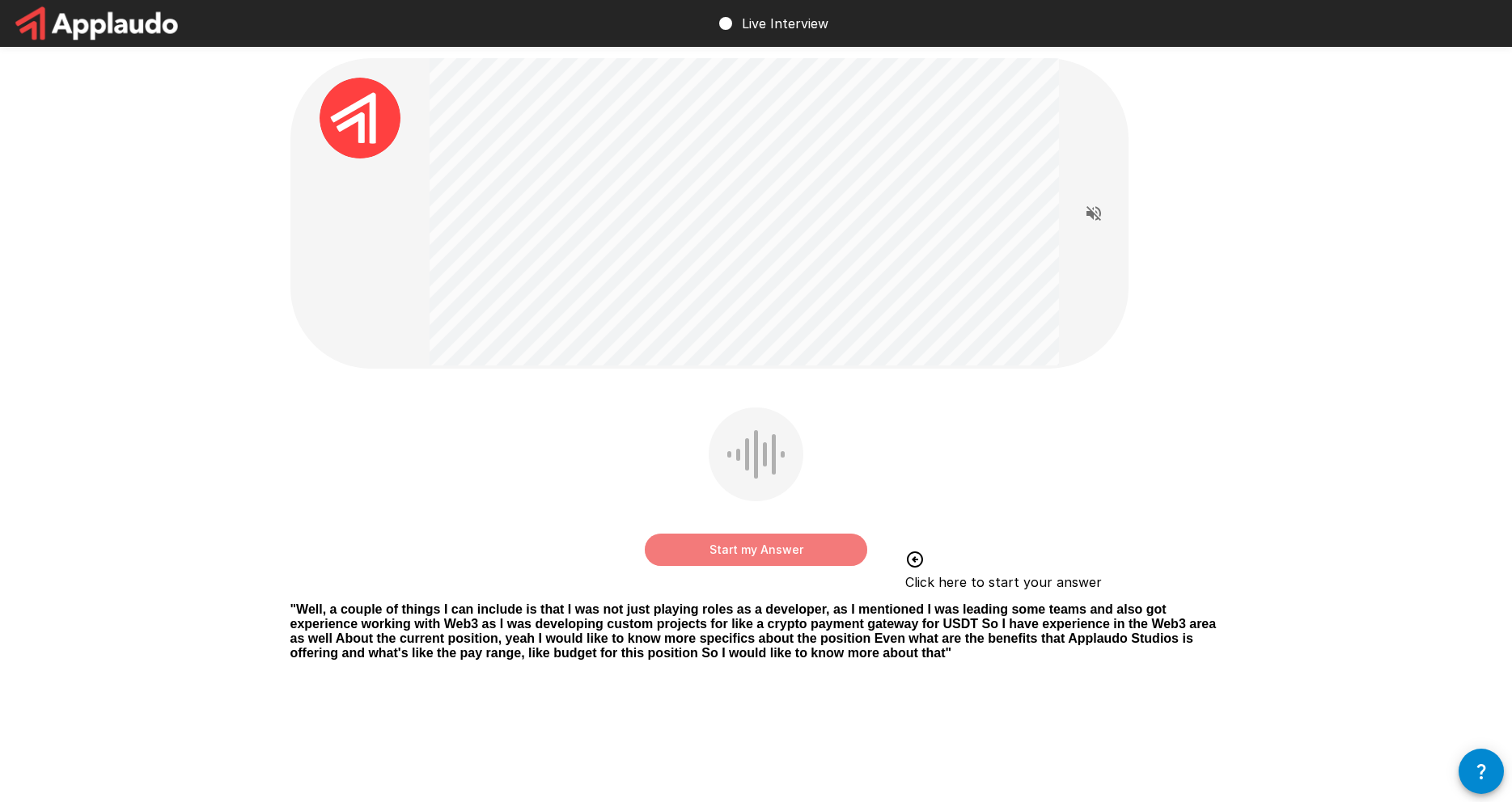
click at [776, 551] on button "Start my Answer" at bounding box center [756, 550] width 223 height 32
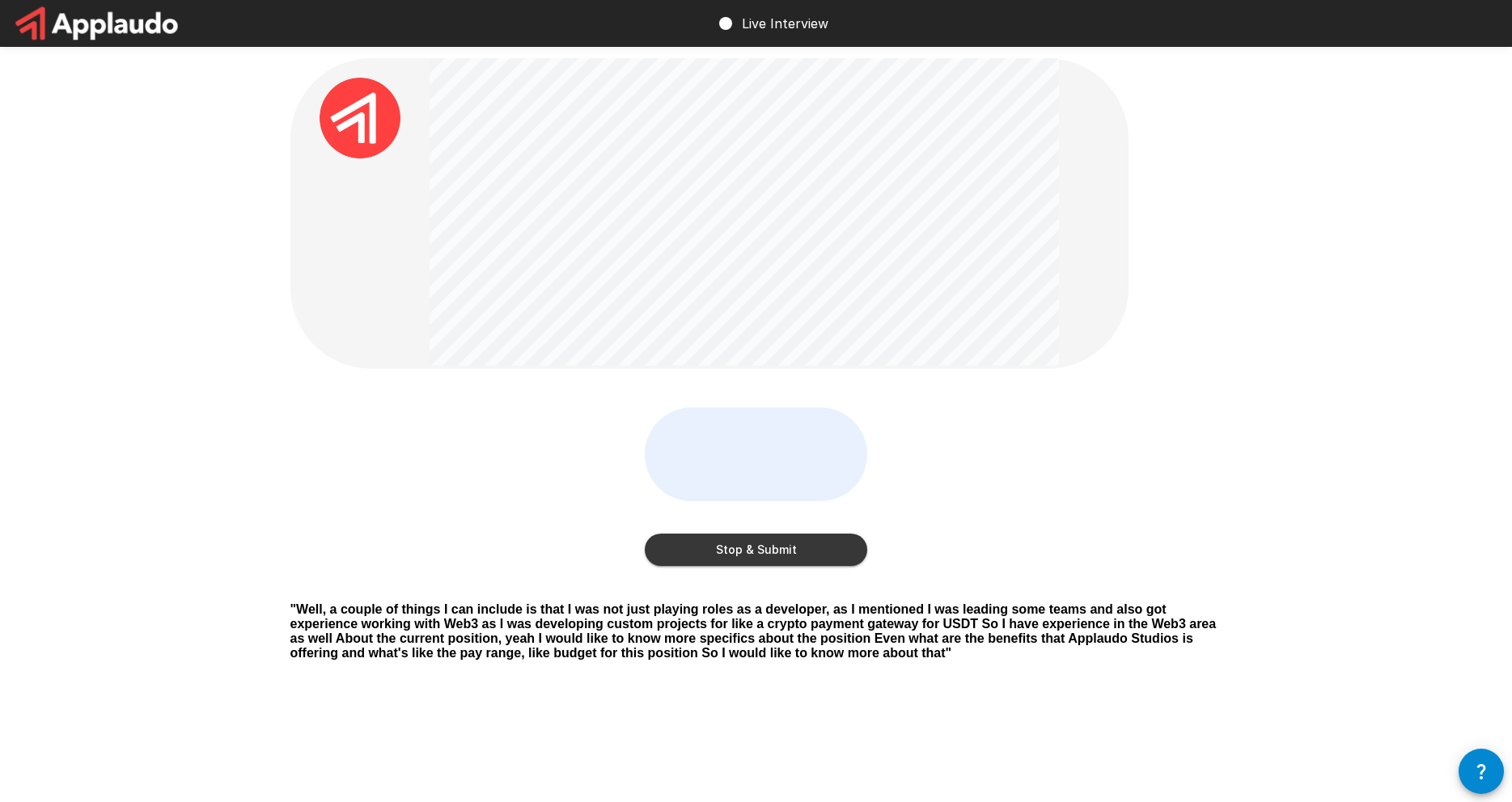
click at [787, 538] on button "Stop & Submit" at bounding box center [756, 550] width 223 height 32
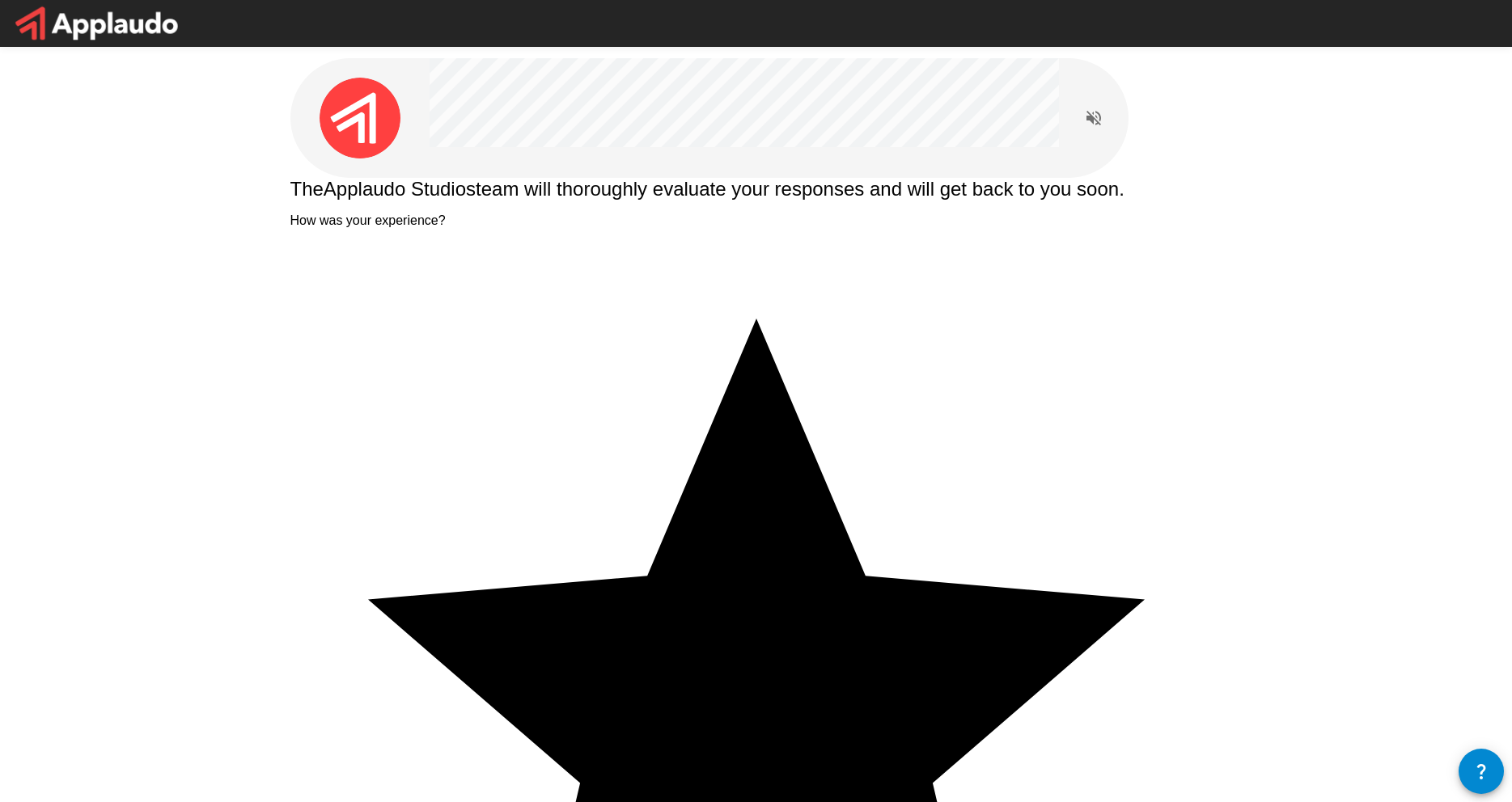
type textarea "*"
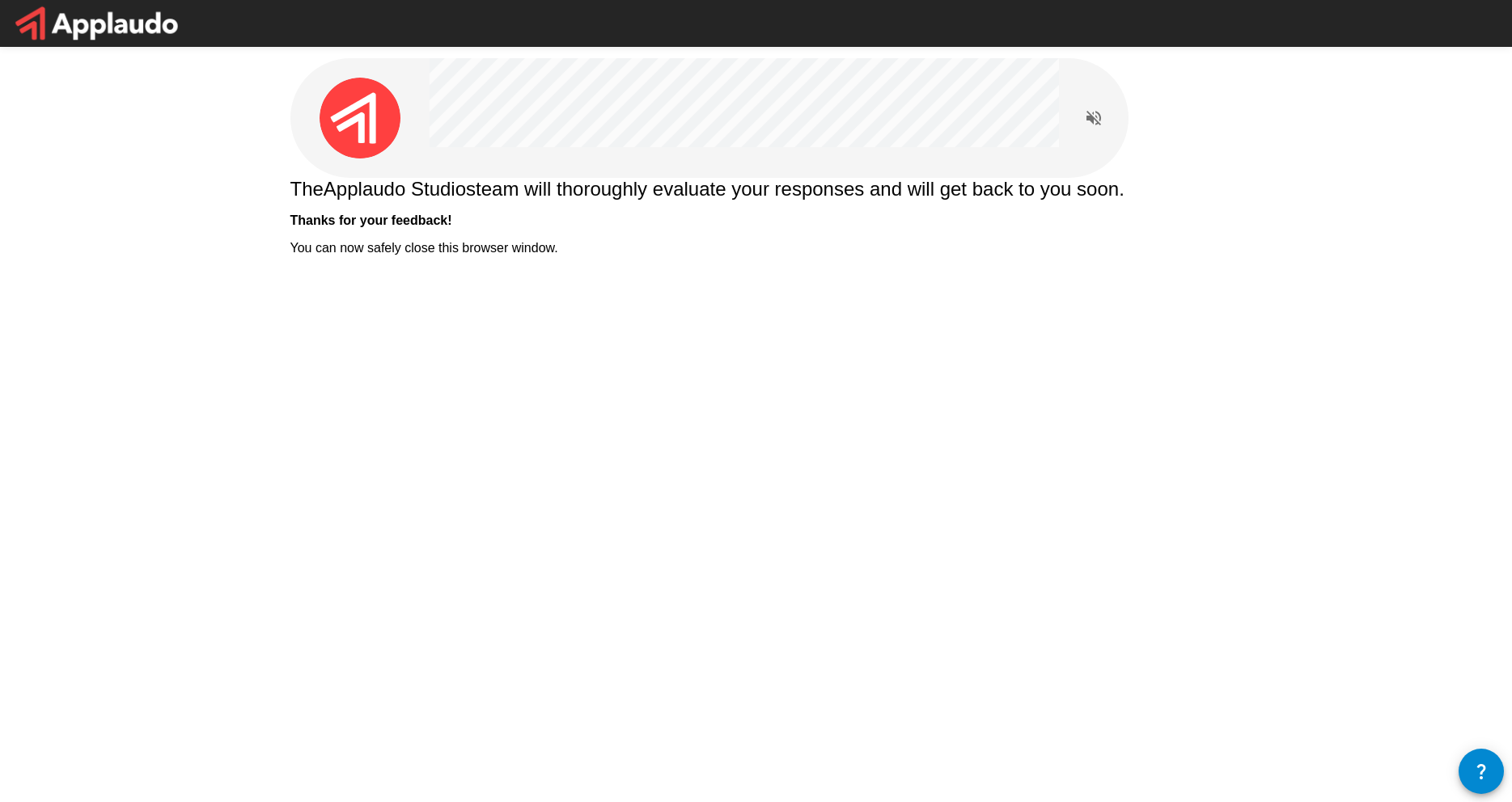
click at [788, 256] on div "The Applaudo Studios team will thoroughly evaluate your responses and will get …" at bounding box center [756, 217] width 932 height 78
